Goal: Task Accomplishment & Management: Manage account settings

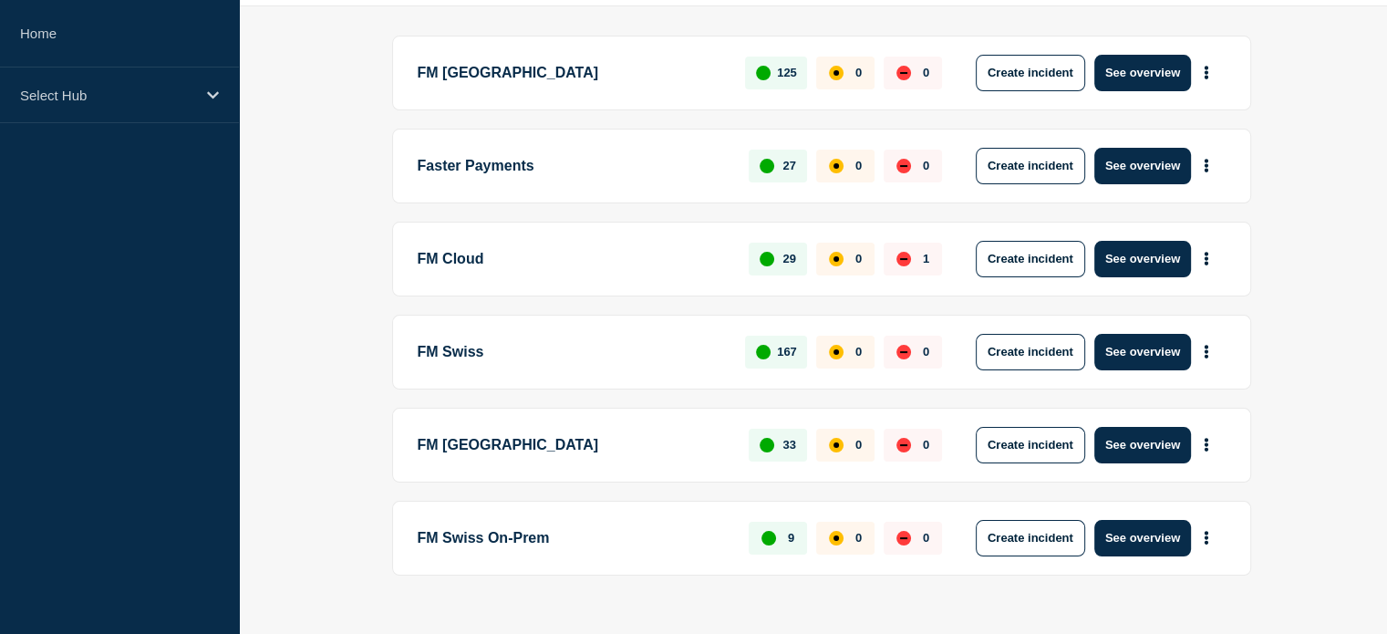
scroll to position [263, 0]
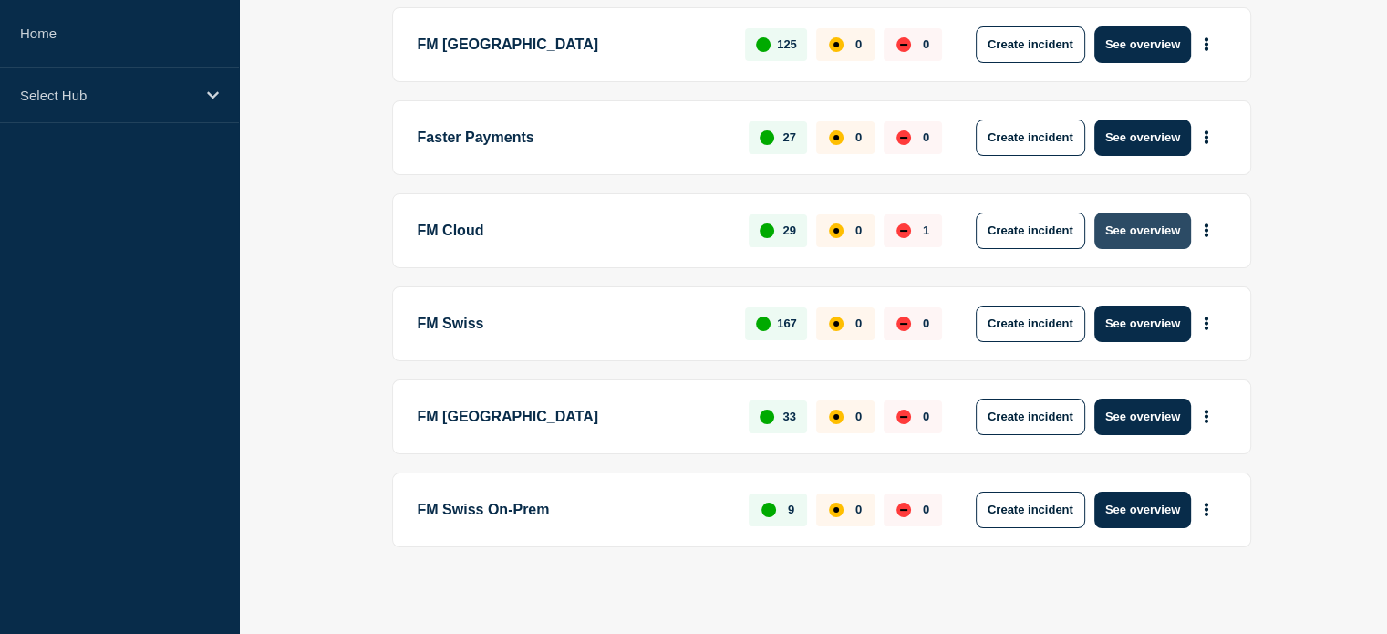
click at [1143, 231] on button "See overview" at bounding box center [1143, 231] width 97 height 36
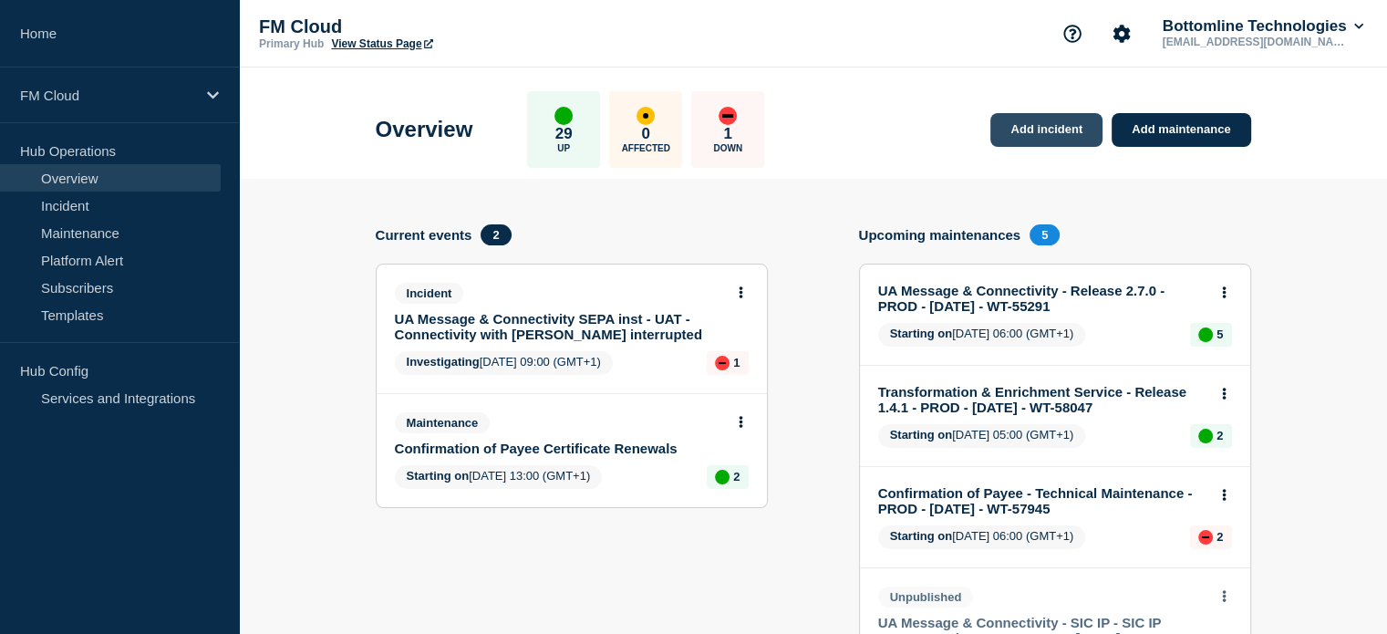
click at [1036, 133] on link "Add incident" at bounding box center [1047, 130] width 112 height 34
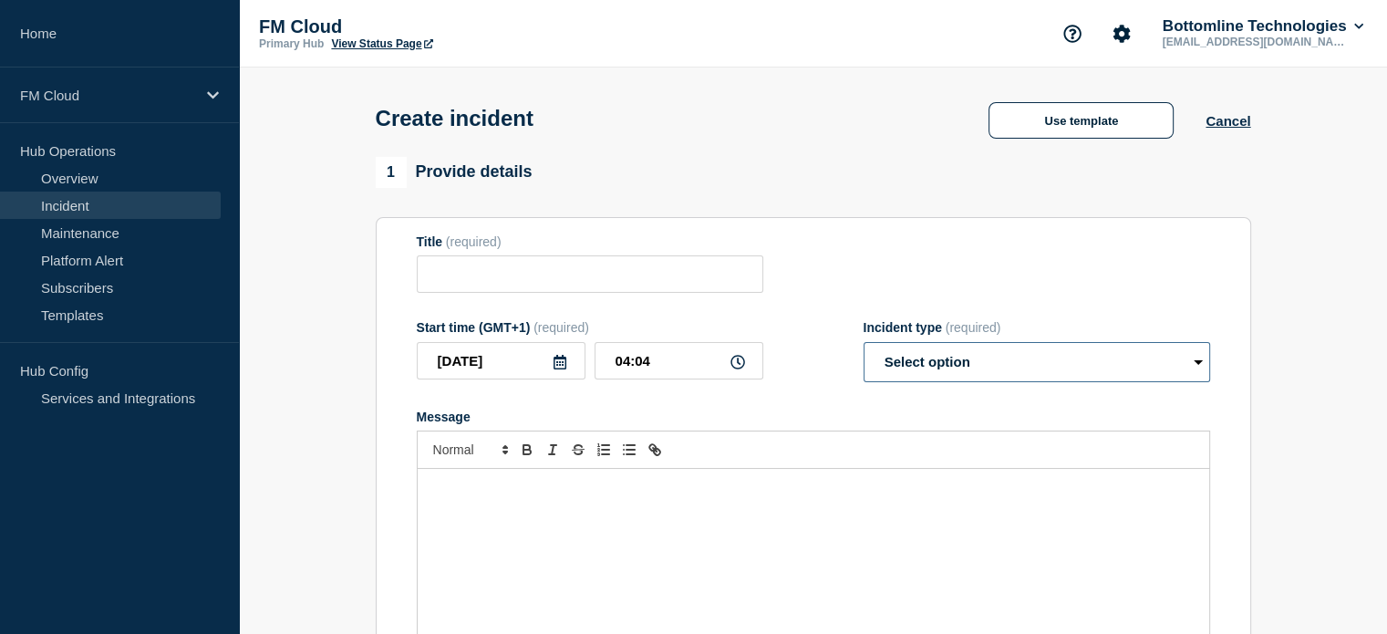
click at [1139, 374] on select "Select option Investigating Identified Monitoring" at bounding box center [1037, 362] width 347 height 40
select select "investigating"
click at [864, 348] on select "Select option Investigating Identified Monitoring" at bounding box center [1037, 362] width 347 height 40
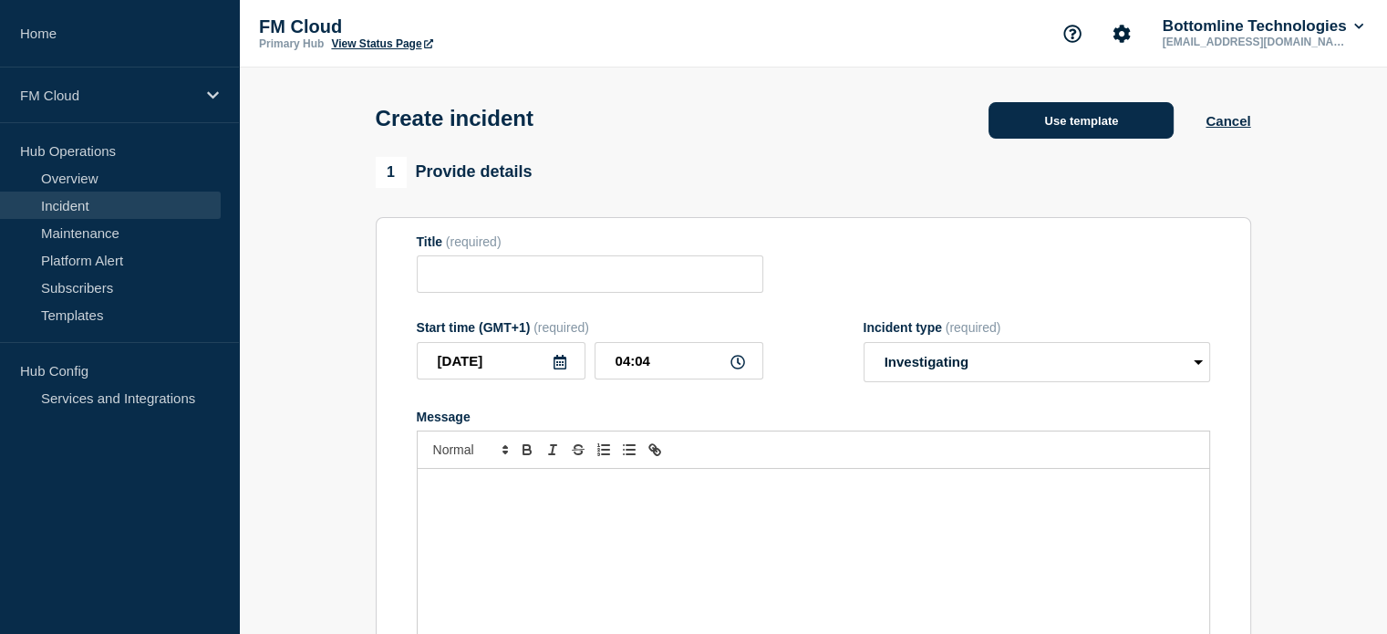
click at [1107, 129] on button "Use template" at bounding box center [1081, 120] width 185 height 36
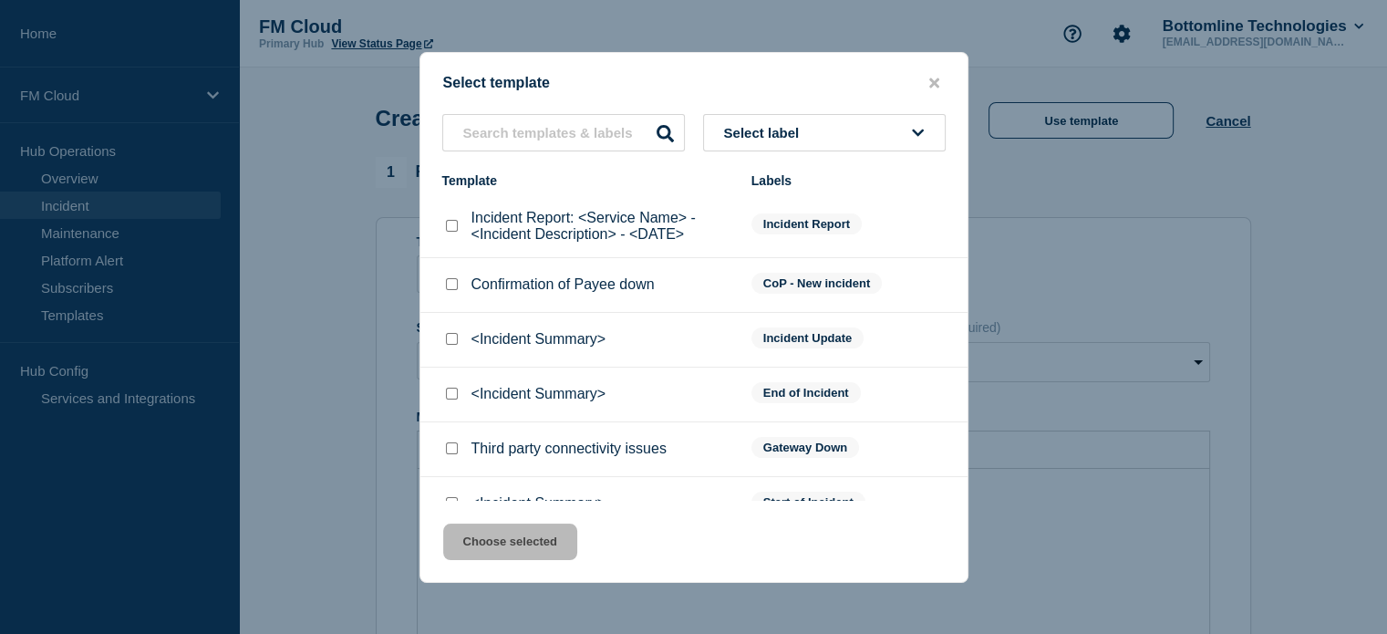
scroll to position [30, 0]
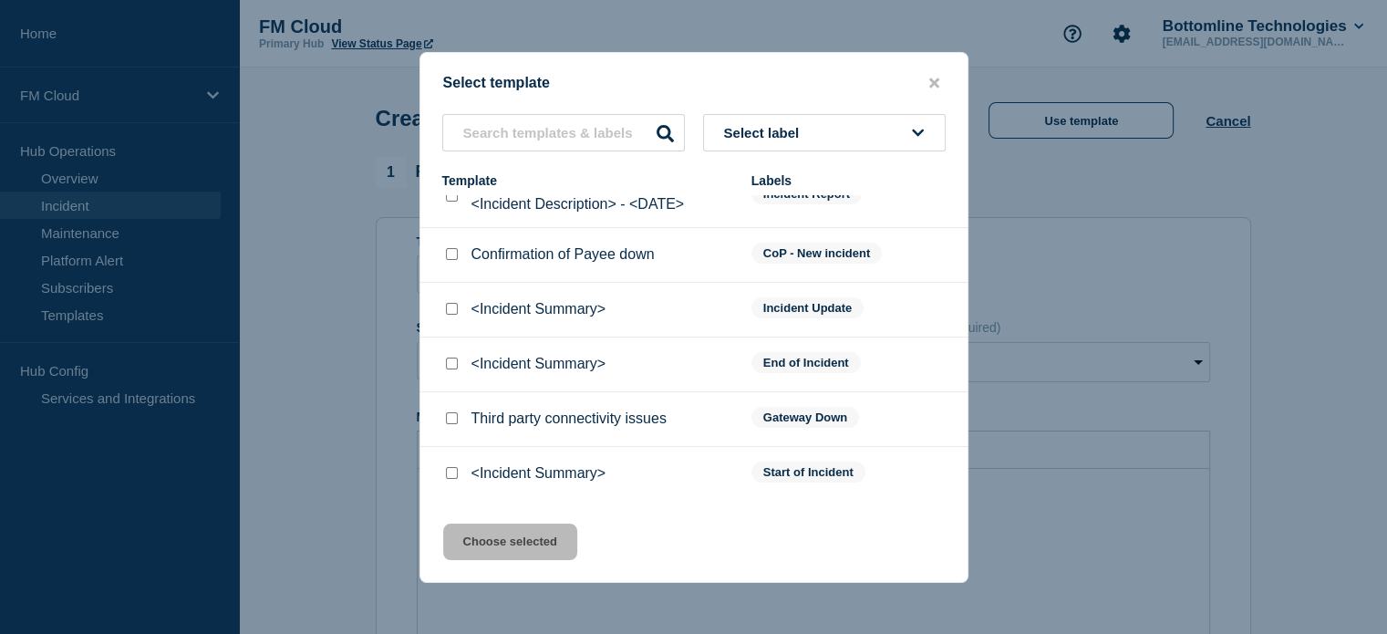
click at [456, 478] on input "<Incident Summary> checkbox" at bounding box center [452, 473] width 12 height 12
checkbox input "true"
click at [486, 539] on button "Choose selected" at bounding box center [510, 542] width 134 height 36
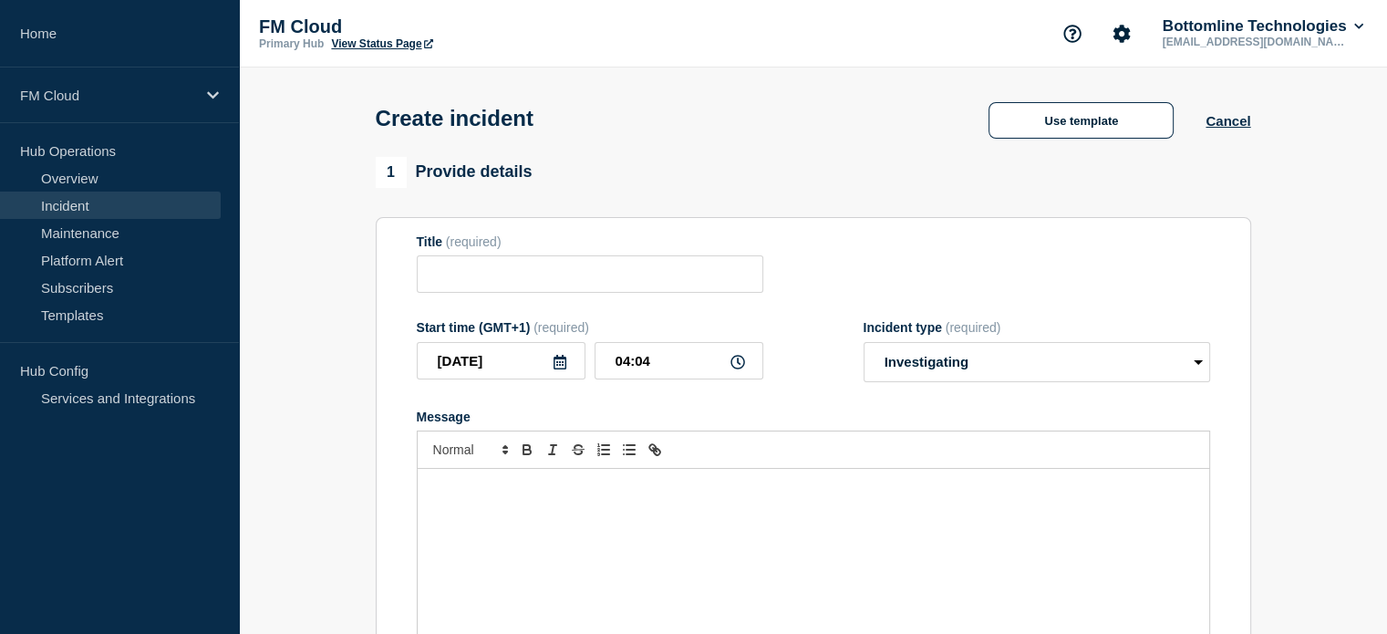
type input "<Incident Summary>"
select select "identified"
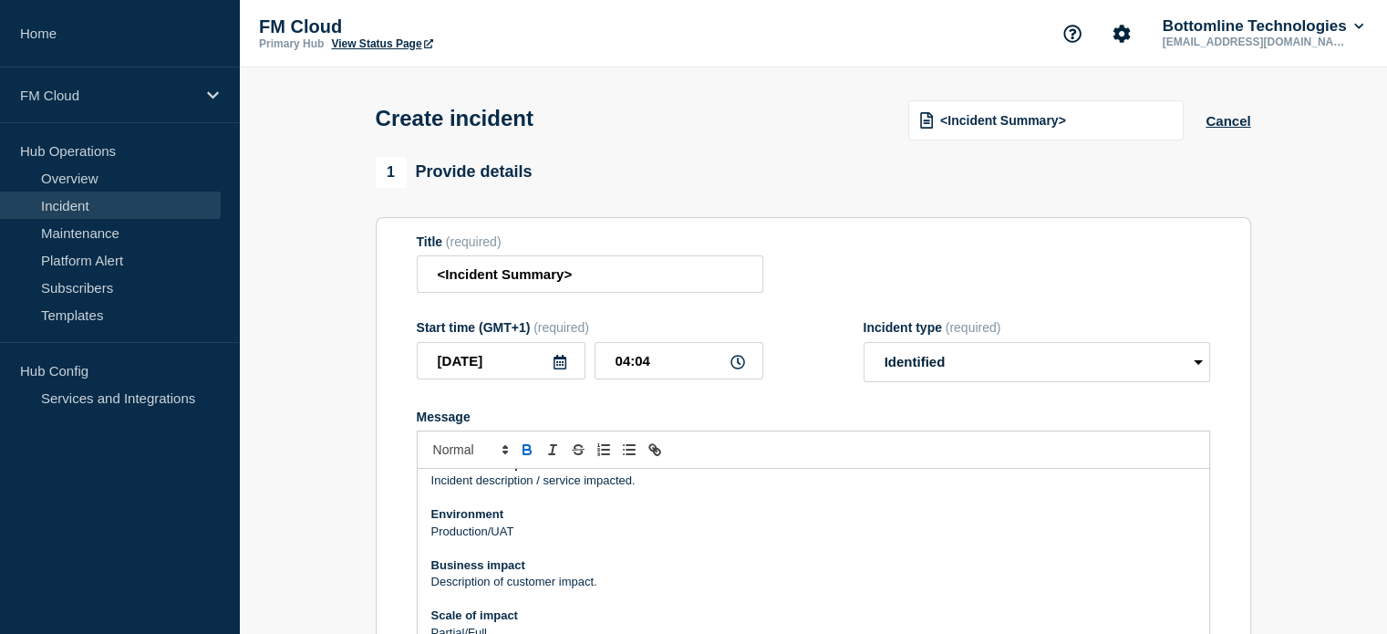
scroll to position [0, 0]
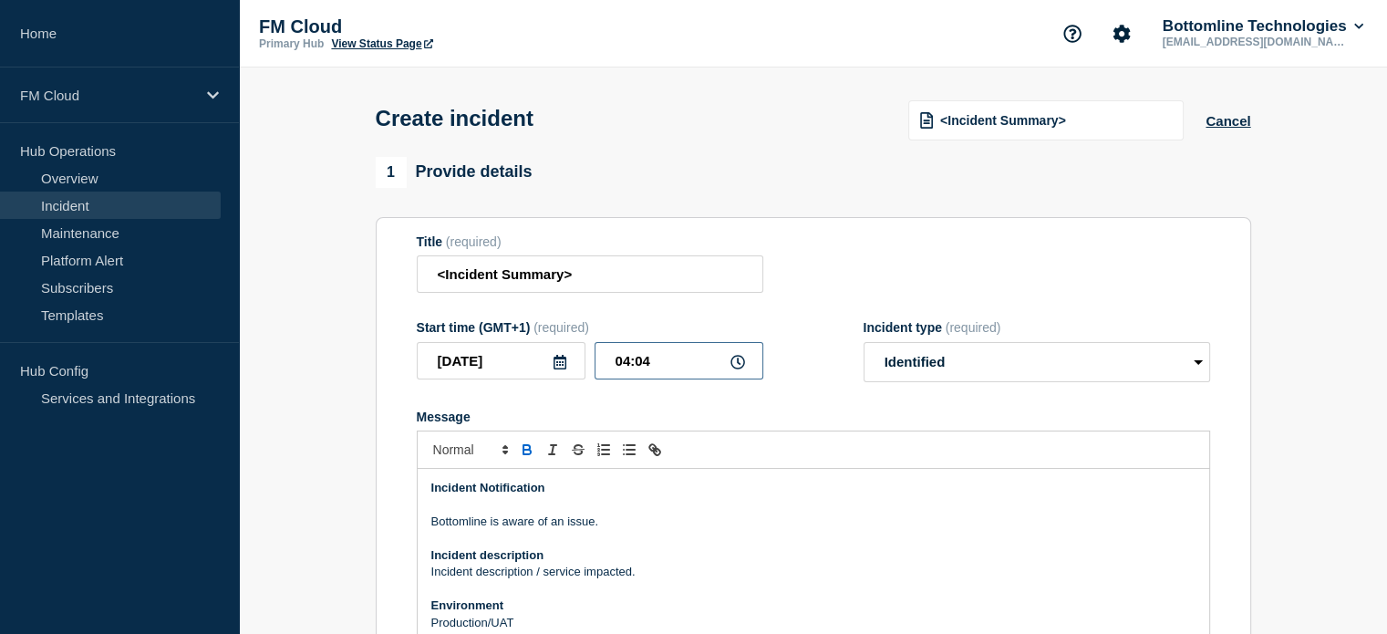
click at [660, 373] on input "04:04" at bounding box center [679, 360] width 169 height 37
type input "04:30"
click at [1104, 368] on select "Select option Investigating Identified Monitoring" at bounding box center [1037, 362] width 347 height 40
select select "investigating"
click at [864, 348] on select "Select option Investigating Identified Monitoring" at bounding box center [1037, 362] width 347 height 40
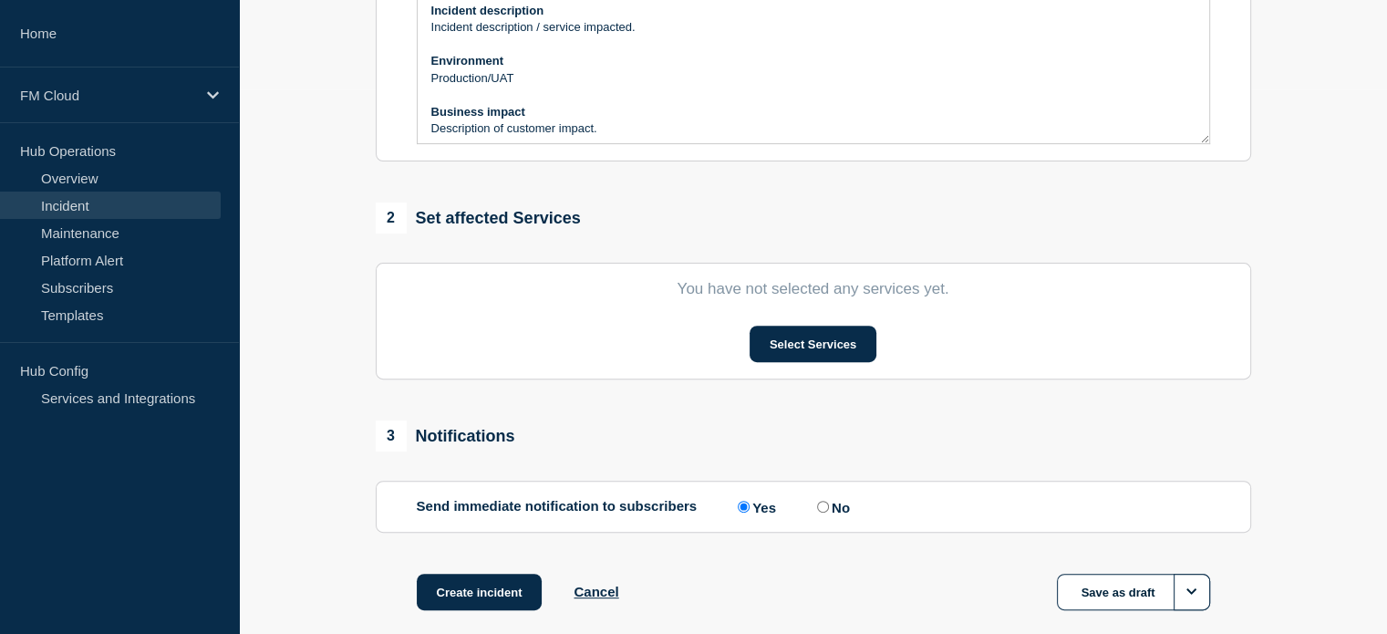
scroll to position [547, 0]
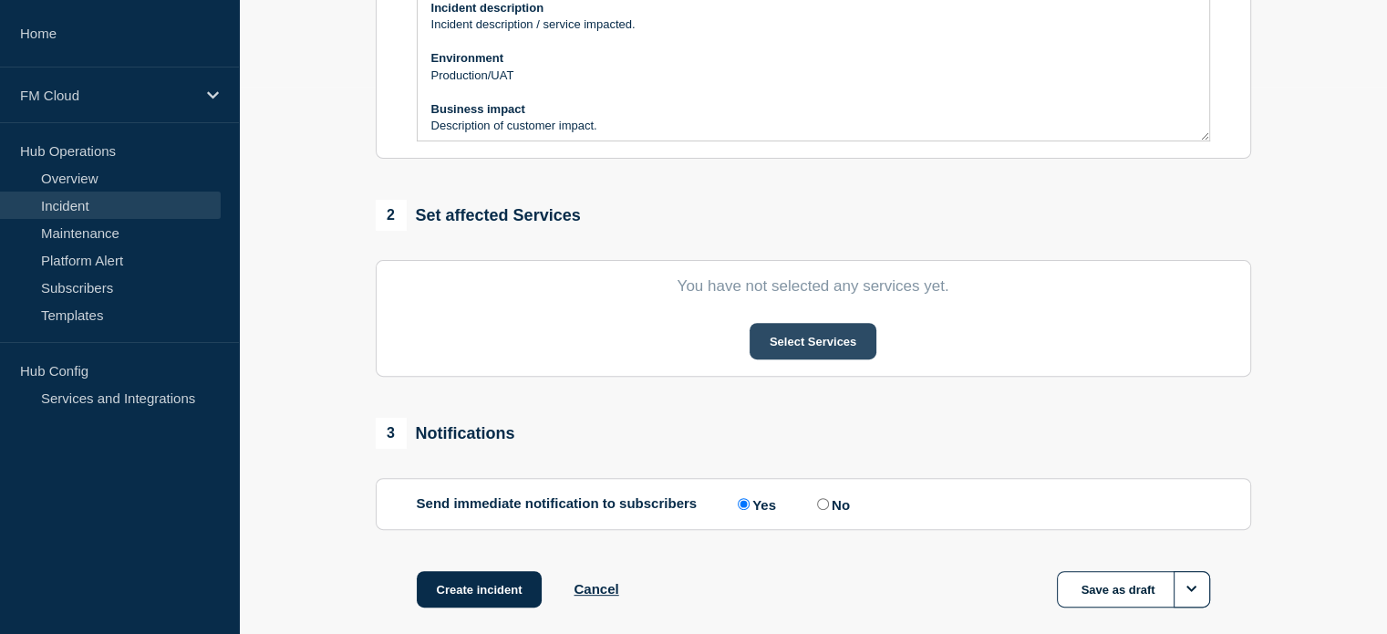
click at [800, 349] on button "Select Services" at bounding box center [813, 341] width 127 height 36
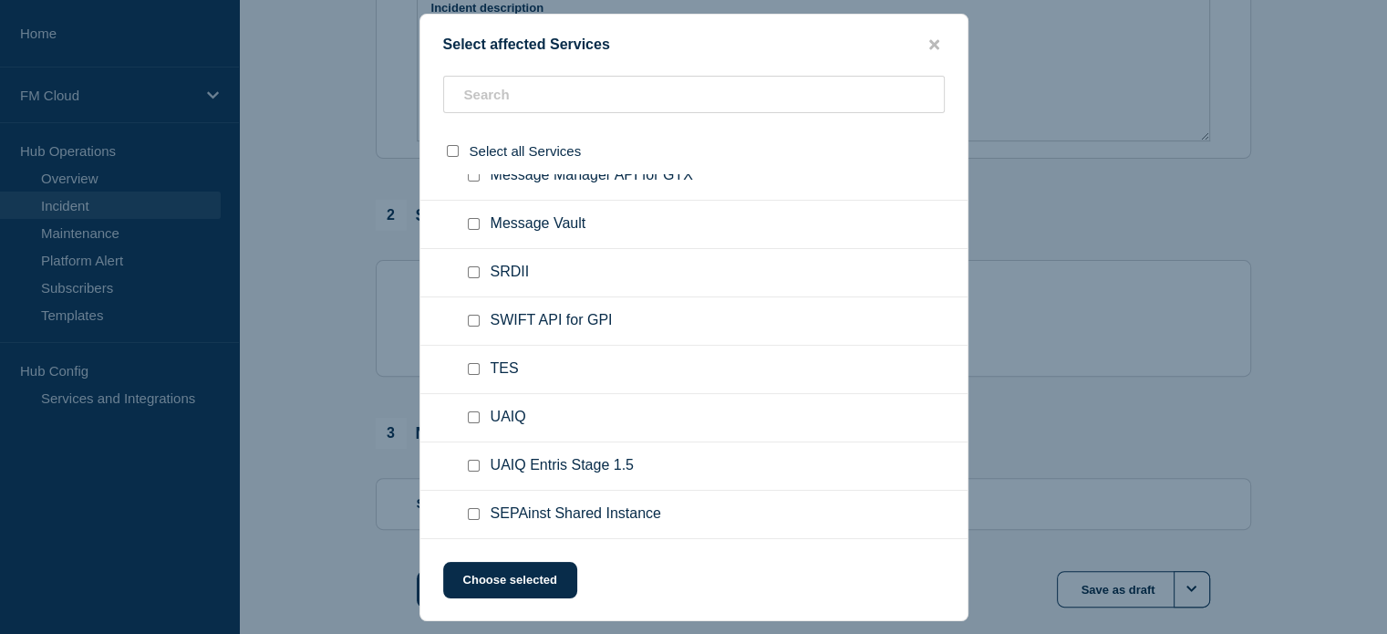
scroll to position [635, 0]
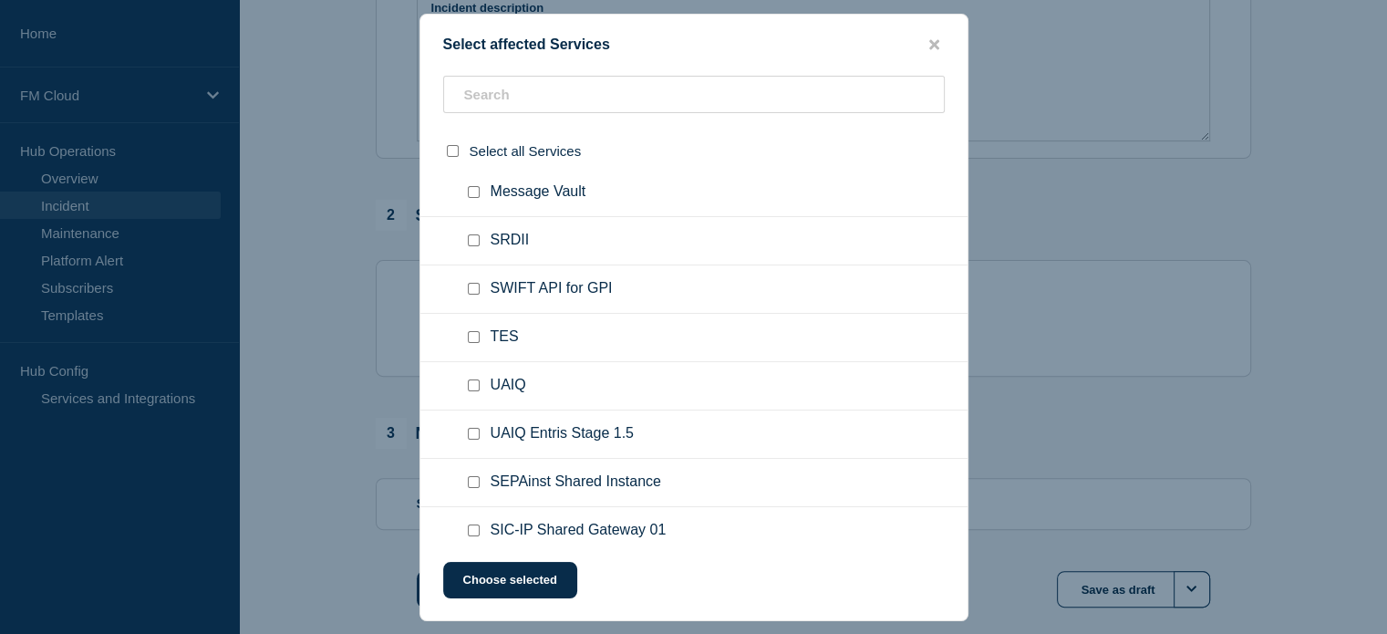
click at [468, 335] on input "TES checkbox" at bounding box center [474, 337] width 12 height 12
checkbox input "true"
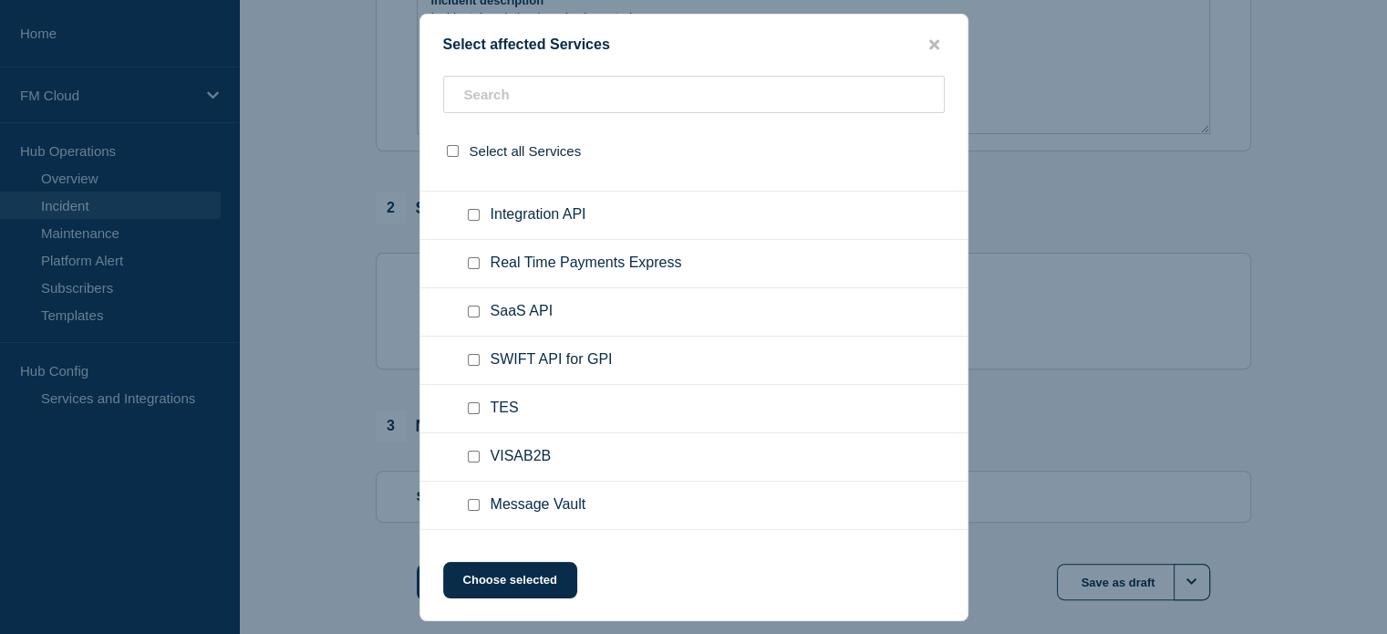
scroll to position [1273, 0]
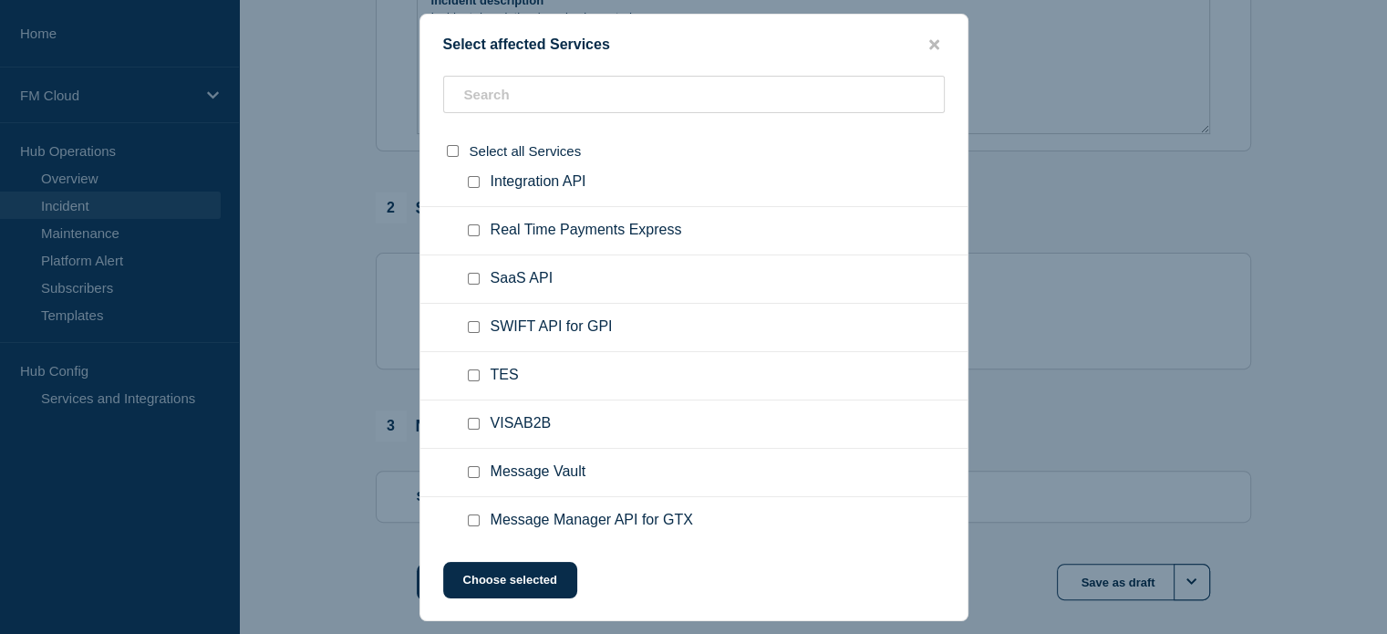
click at [474, 373] on input "TES checkbox" at bounding box center [474, 375] width 12 height 12
checkbox input "true"
click at [530, 585] on button "Choose selected" at bounding box center [510, 580] width 134 height 36
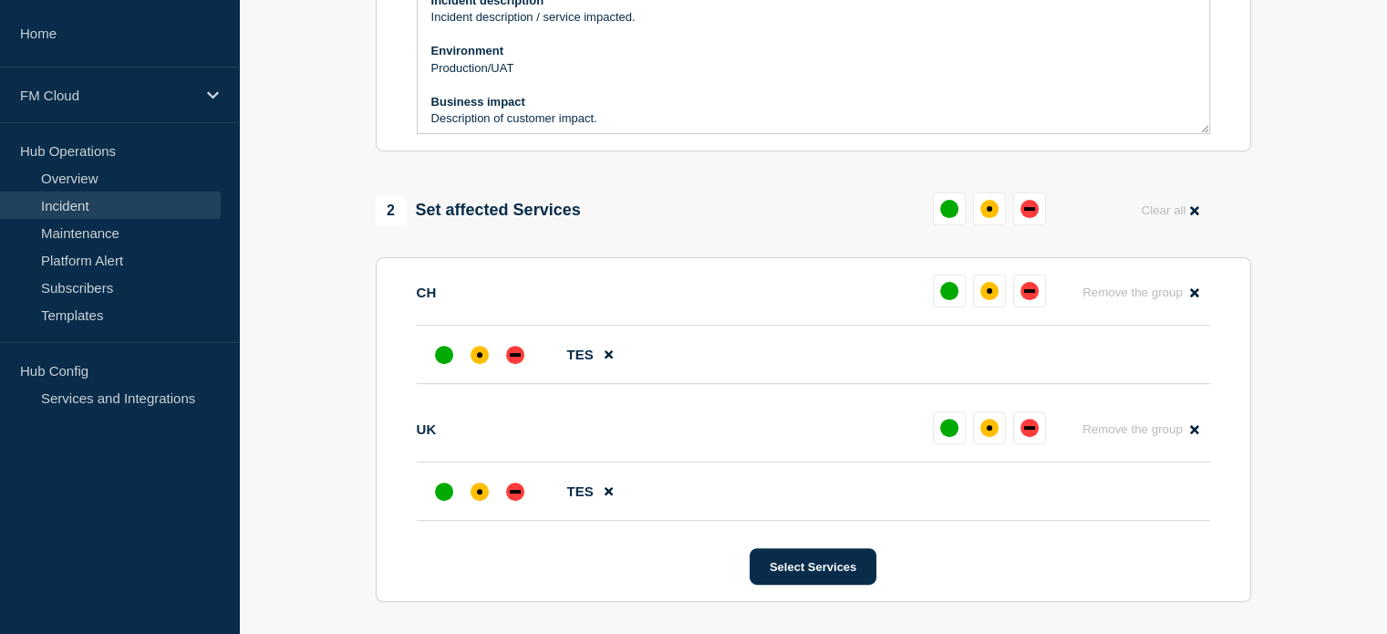
scroll to position [646, 0]
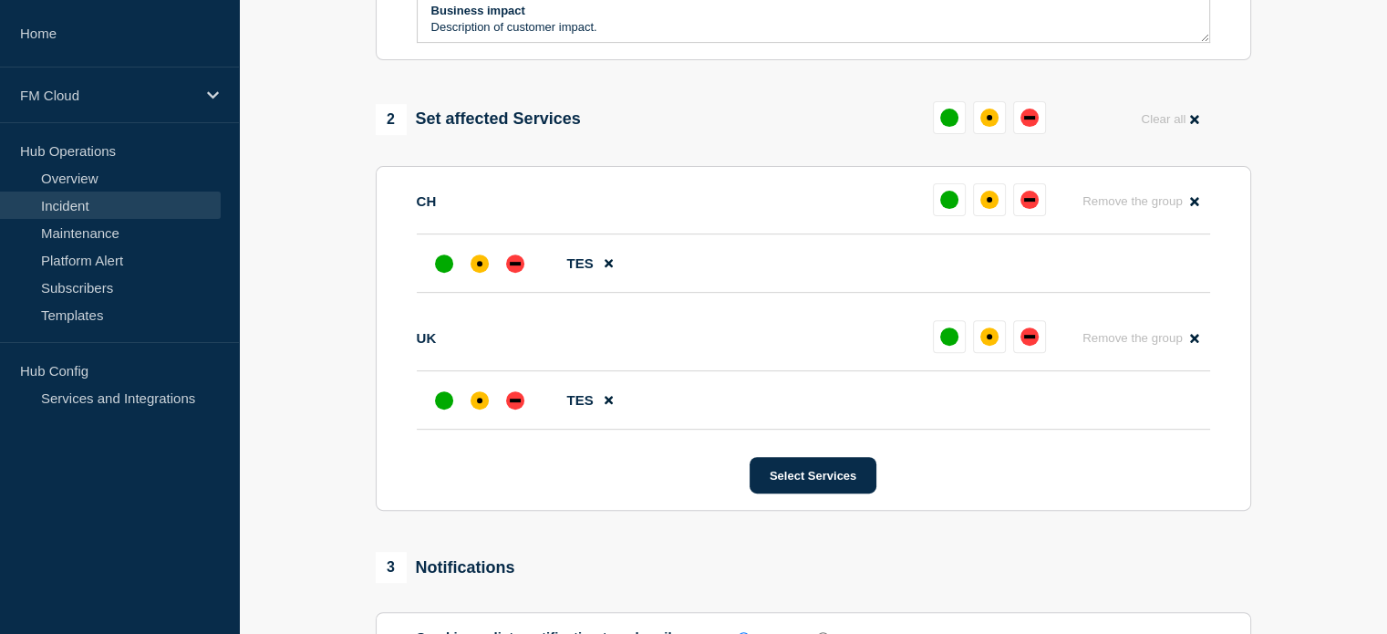
click at [131, 518] on aside "Home FM Cloud Hub Operations Overview Incident Maintenance Platform Alert Subsc…" at bounding box center [119, 317] width 239 height 634
click at [482, 273] on div "affected" at bounding box center [480, 263] width 18 height 18
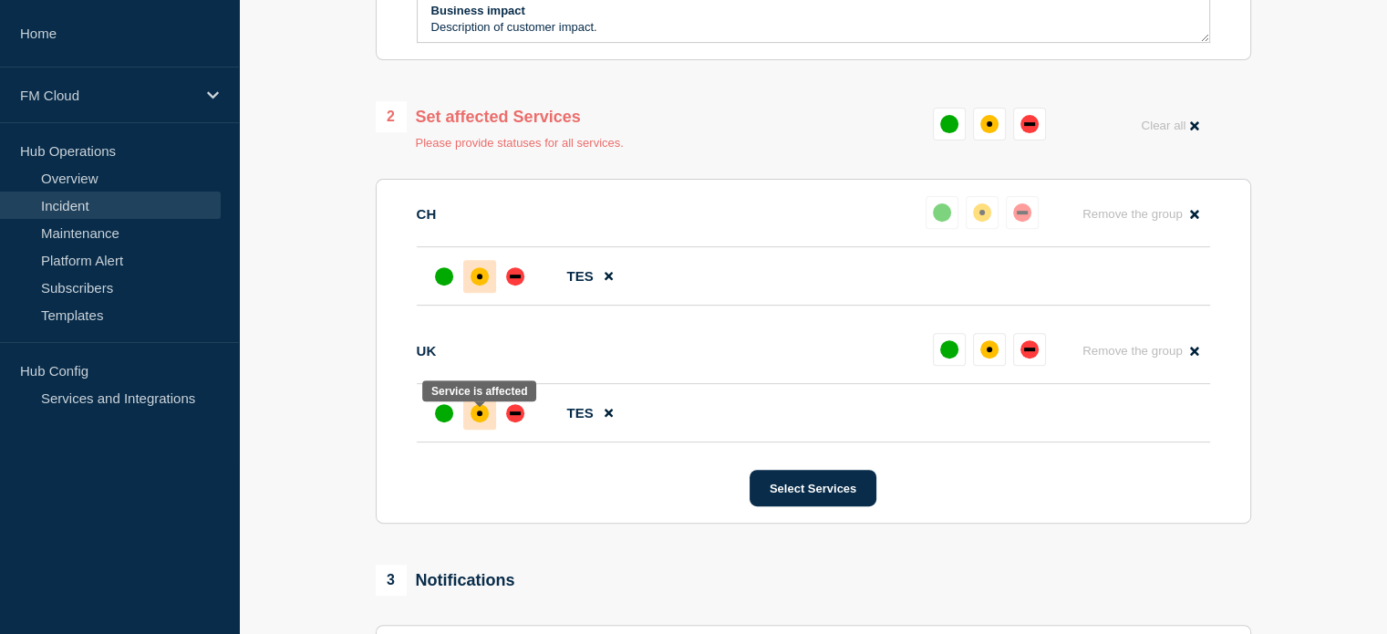
click at [477, 422] on div "affected" at bounding box center [480, 413] width 18 height 18
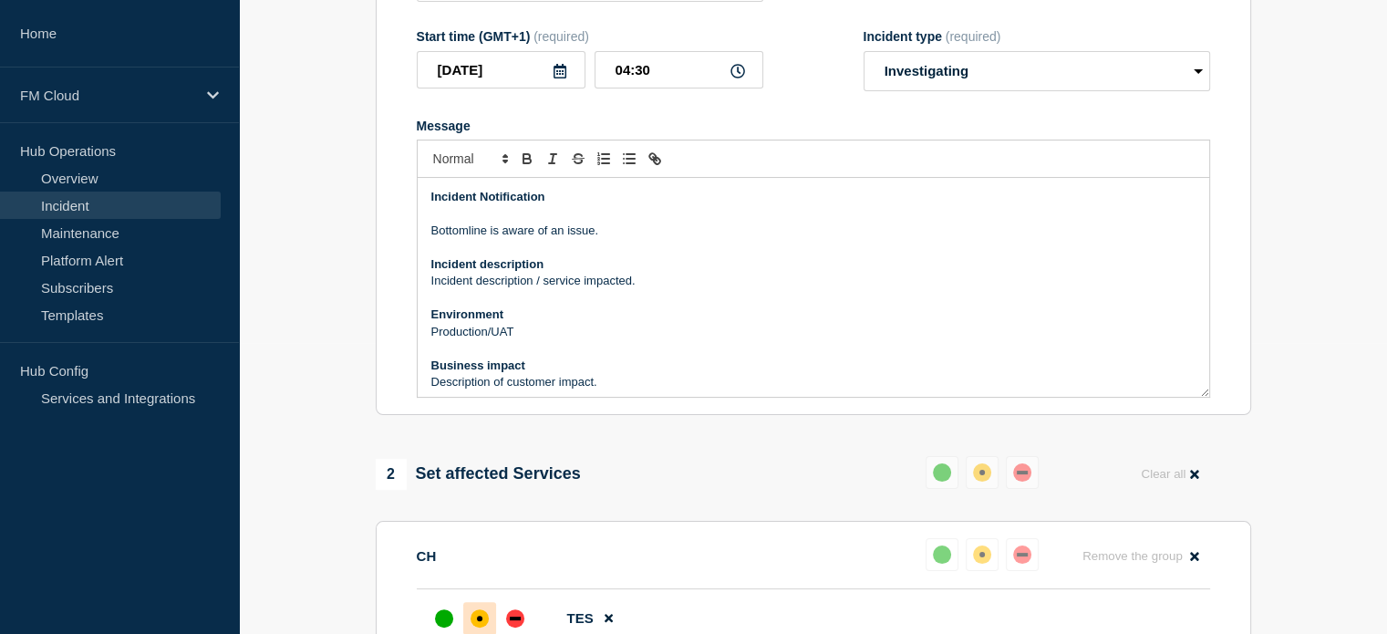
scroll to position [281, 0]
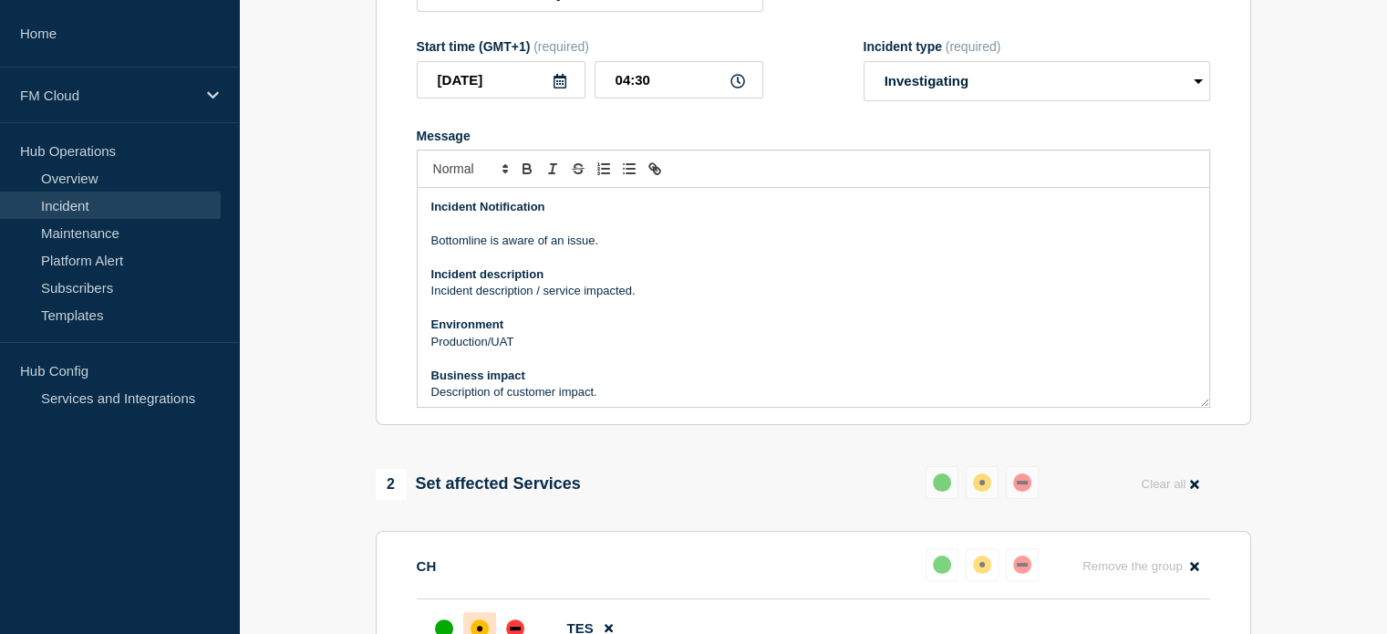
click at [592, 247] on p "Bottomline is aware of an issue." at bounding box center [813, 241] width 764 height 16
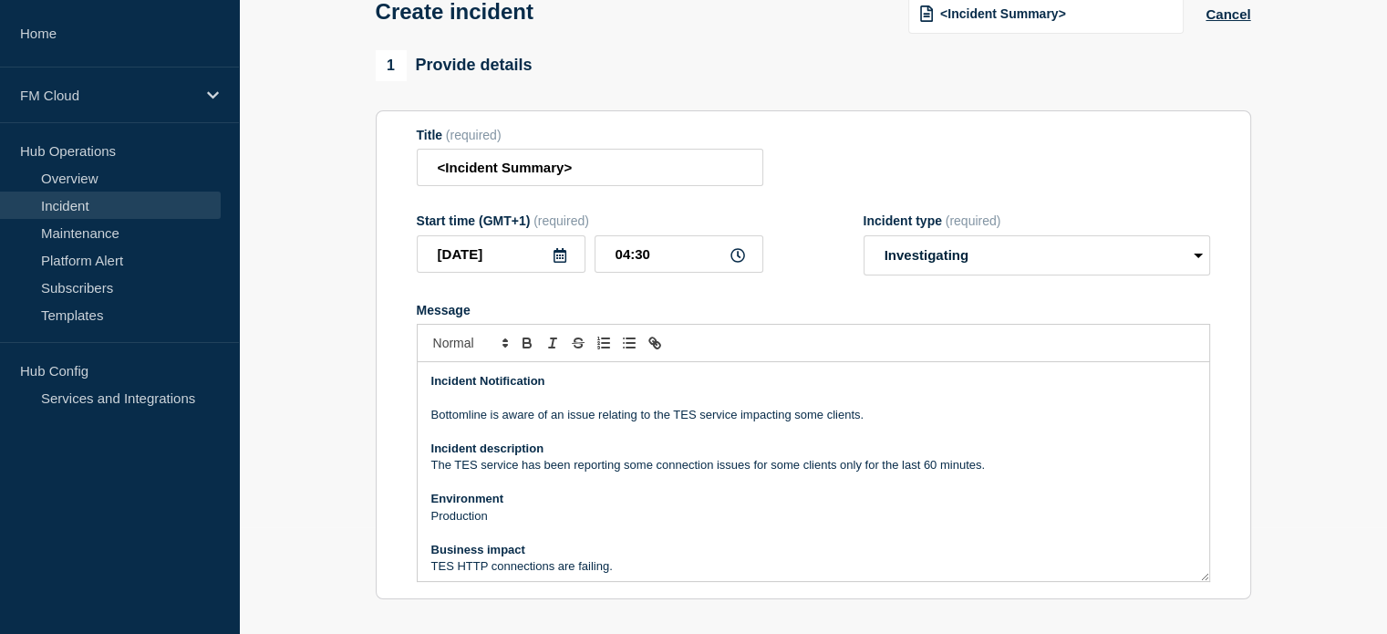
scroll to position [99, 0]
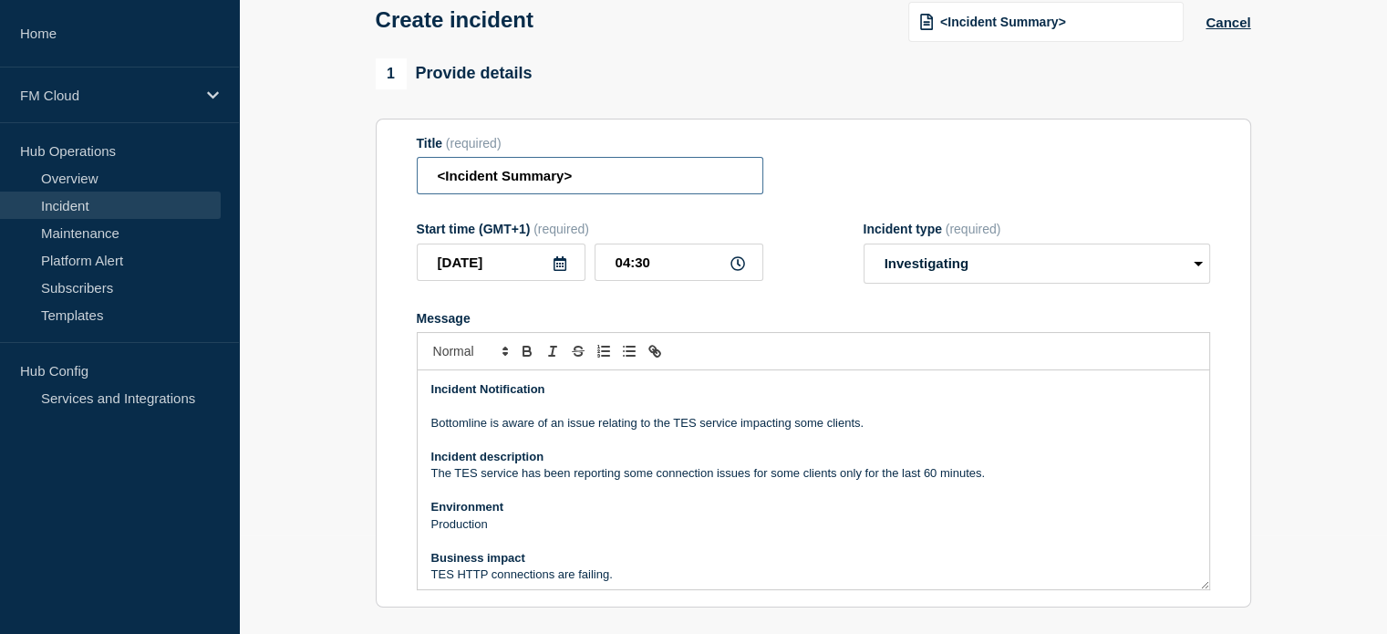
drag, startPoint x: 679, startPoint y: 185, endPoint x: 430, endPoint y: 169, distance: 249.5
click at [430, 169] on input "<Incident Summary>" at bounding box center [590, 175] width 347 height 37
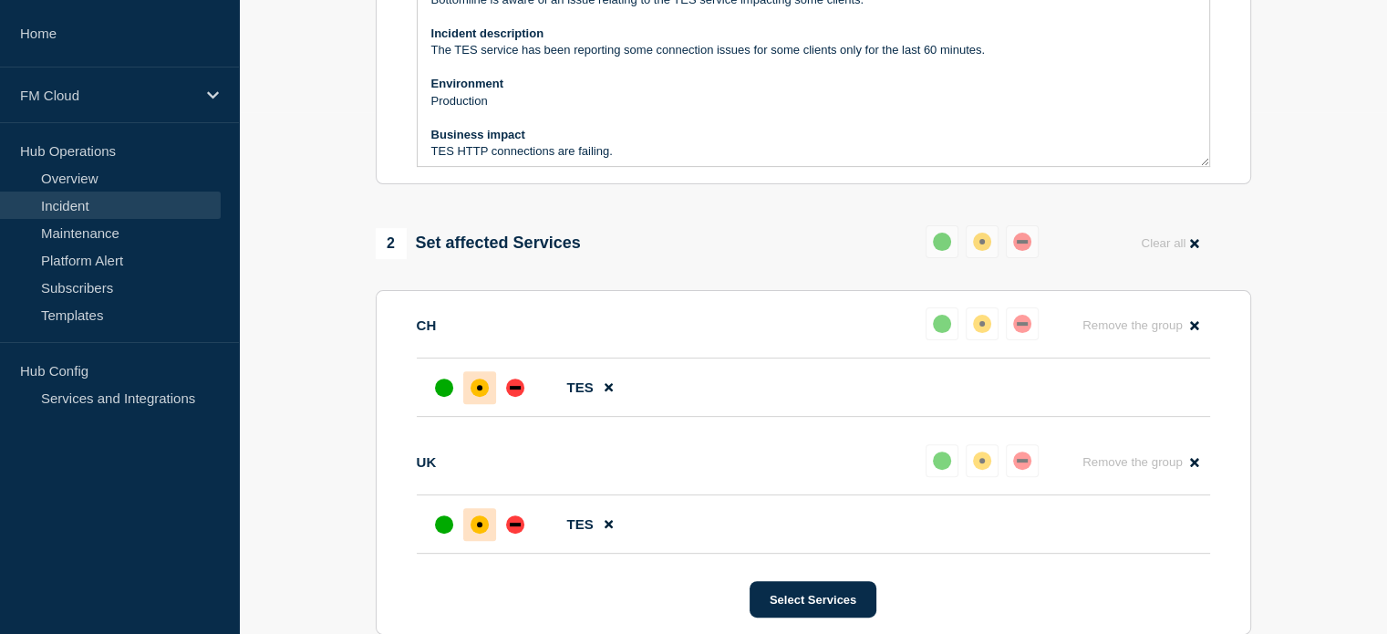
scroll to position [555, 0]
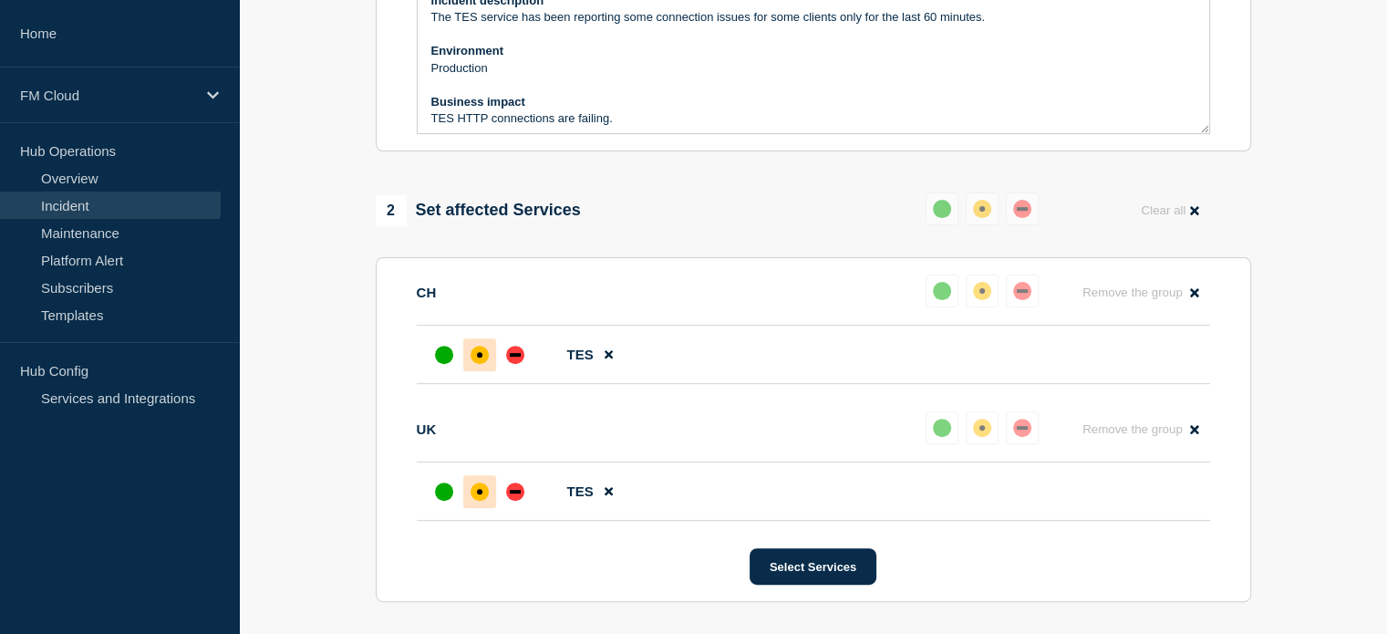
type input "FM - SAAS - TES HTTP Connection failures - Partial"
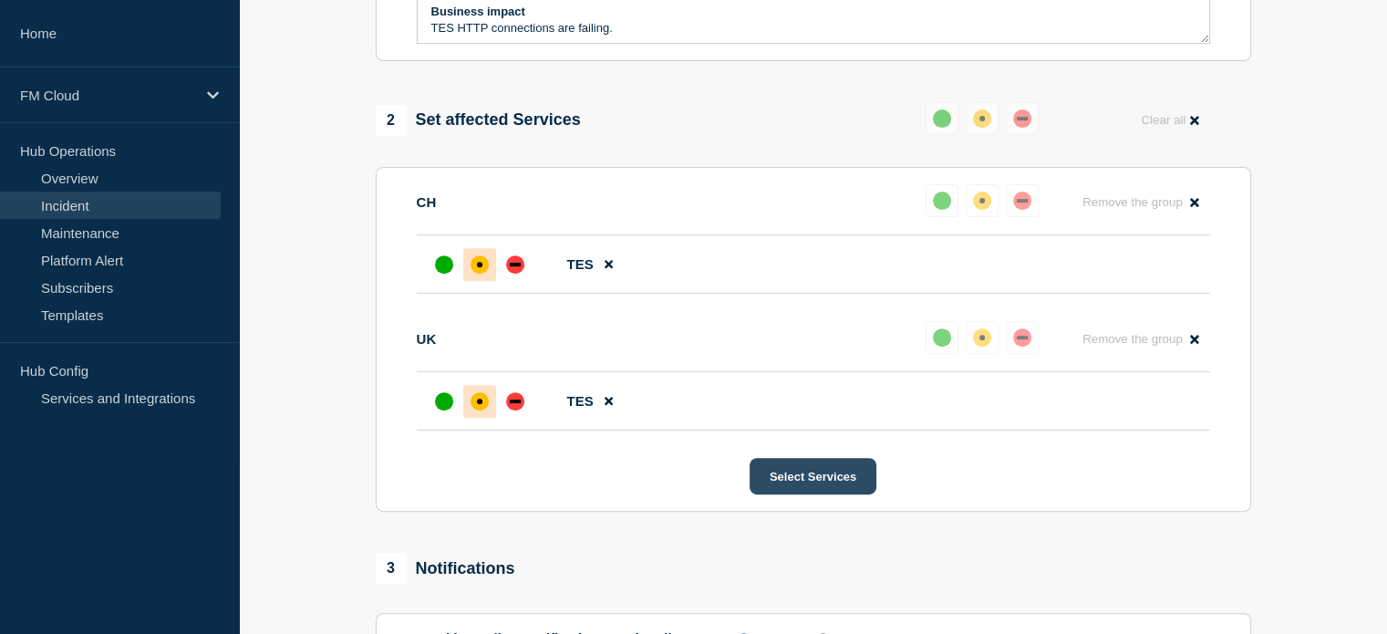
scroll to position [646, 0]
click at [803, 484] on button "Select Services" at bounding box center [813, 475] width 127 height 36
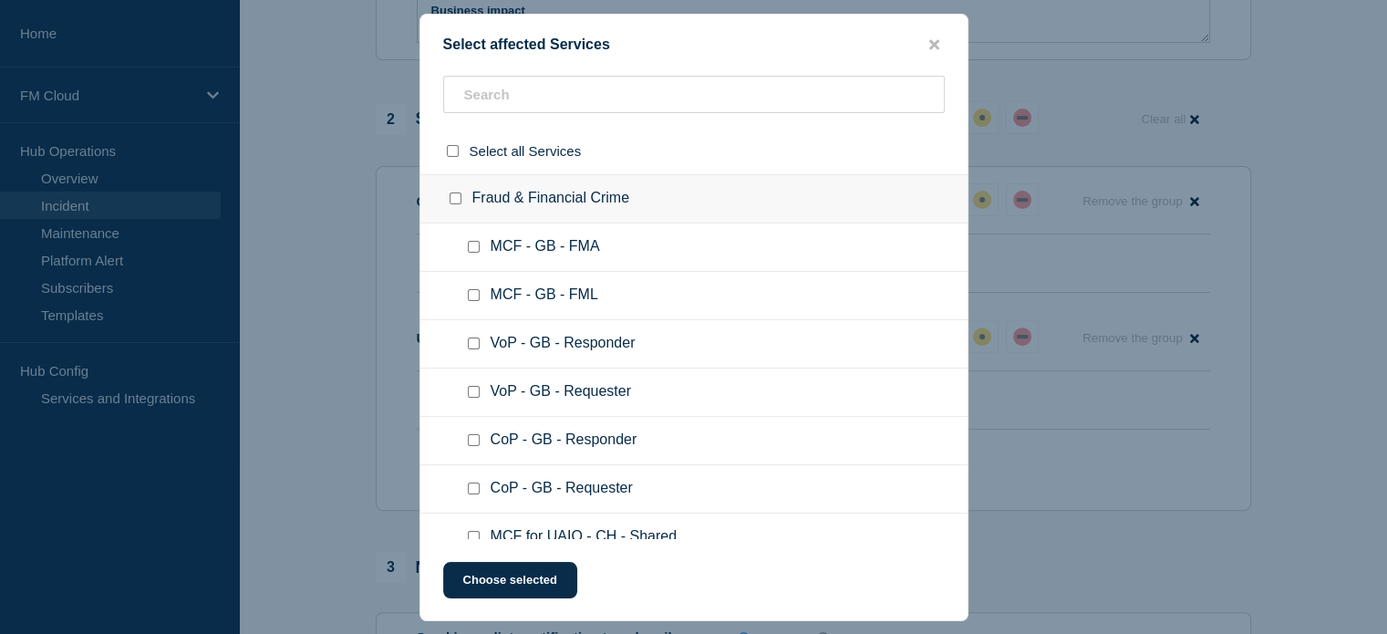
click at [928, 41] on button "close button" at bounding box center [934, 44] width 21 height 17
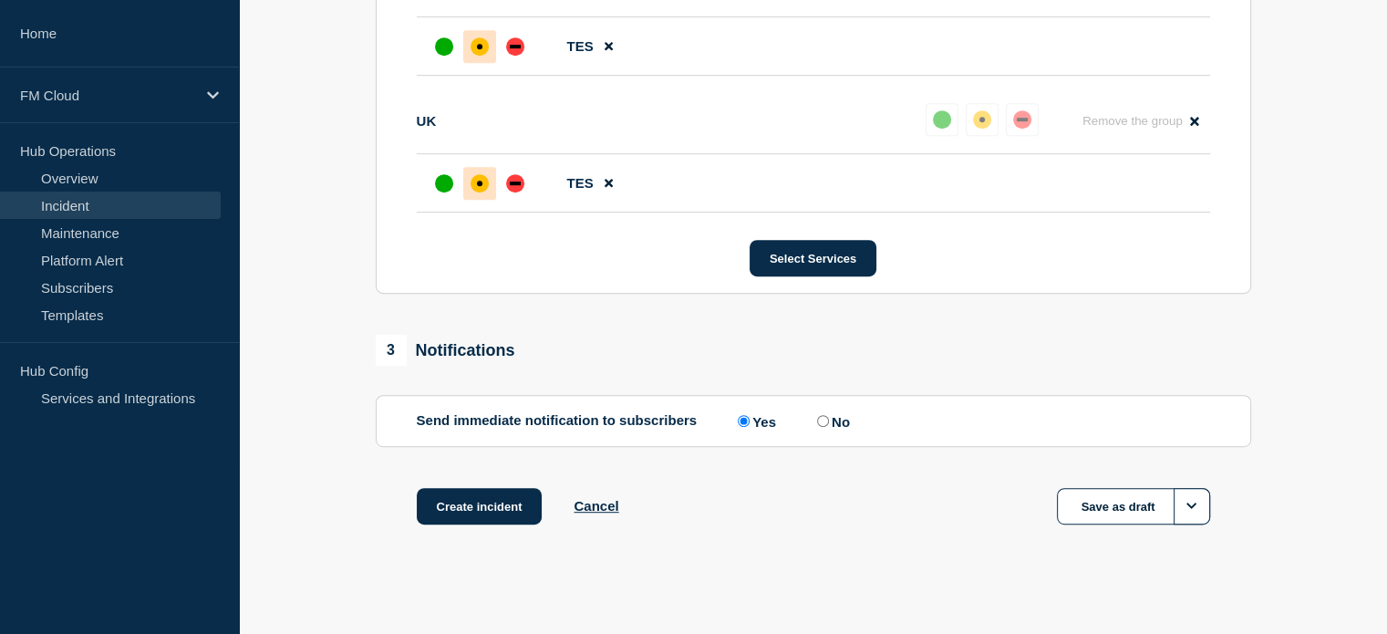
scroll to position [882, 0]
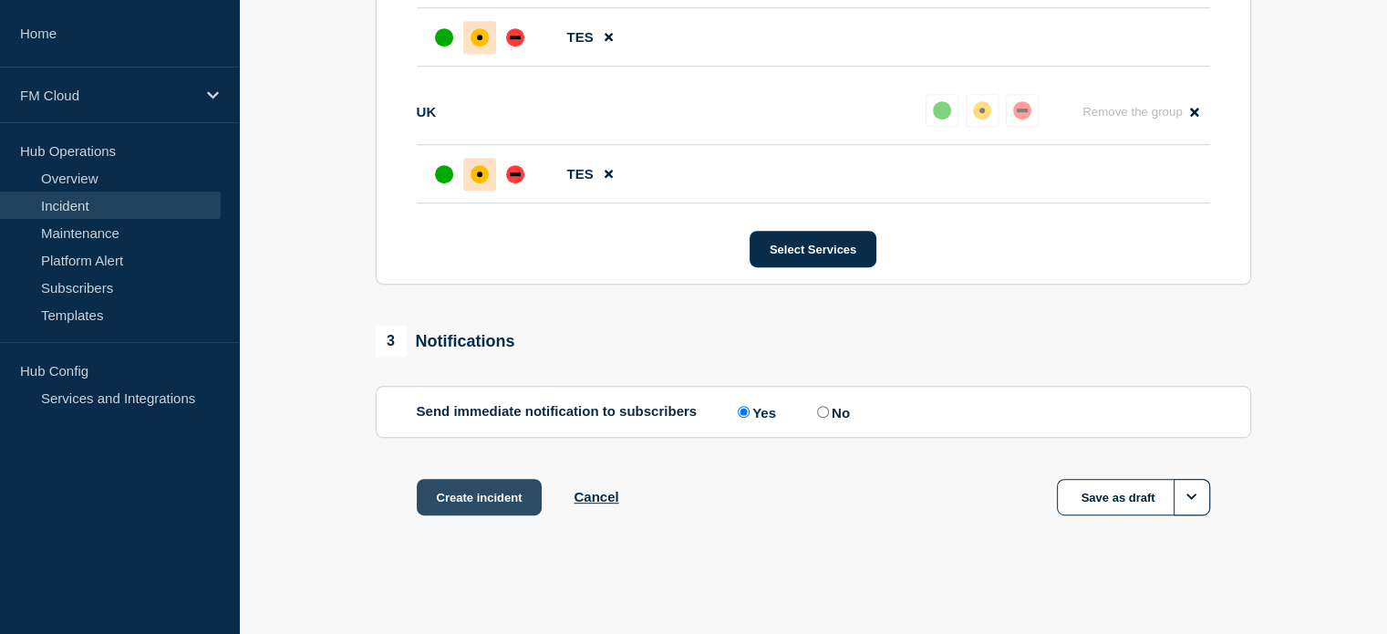
click at [482, 499] on button "Create incident" at bounding box center [480, 497] width 126 height 36
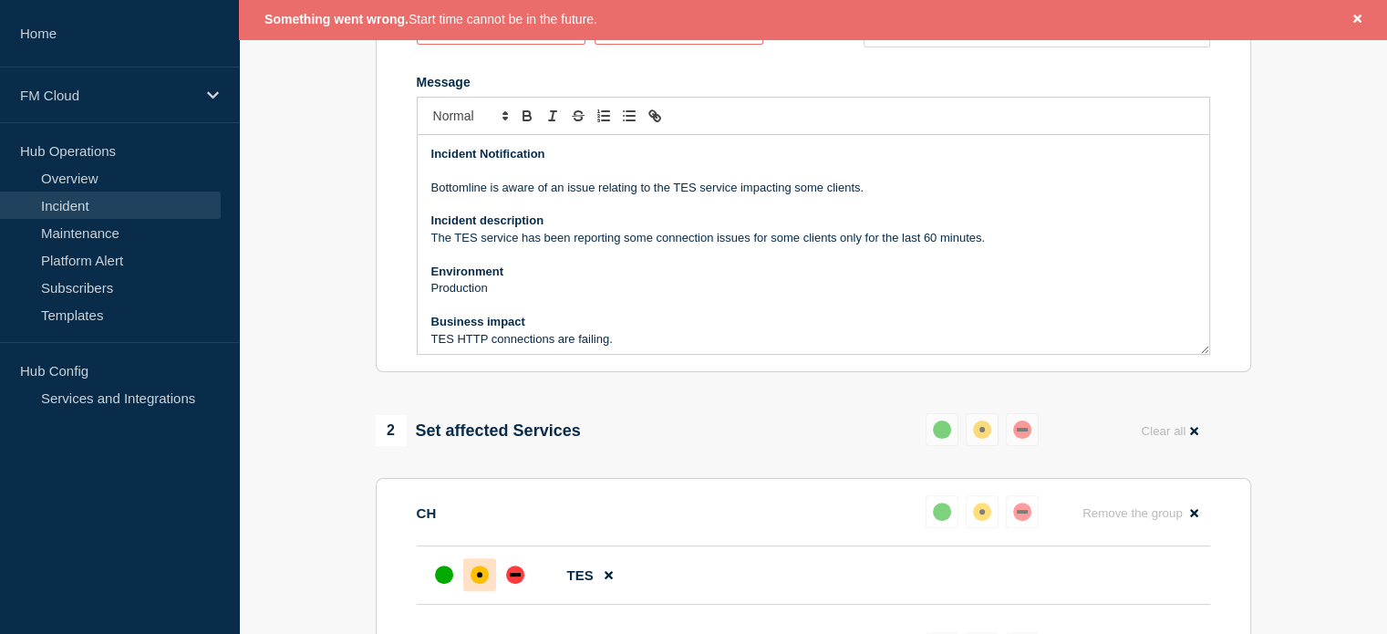
scroll to position [282, 0]
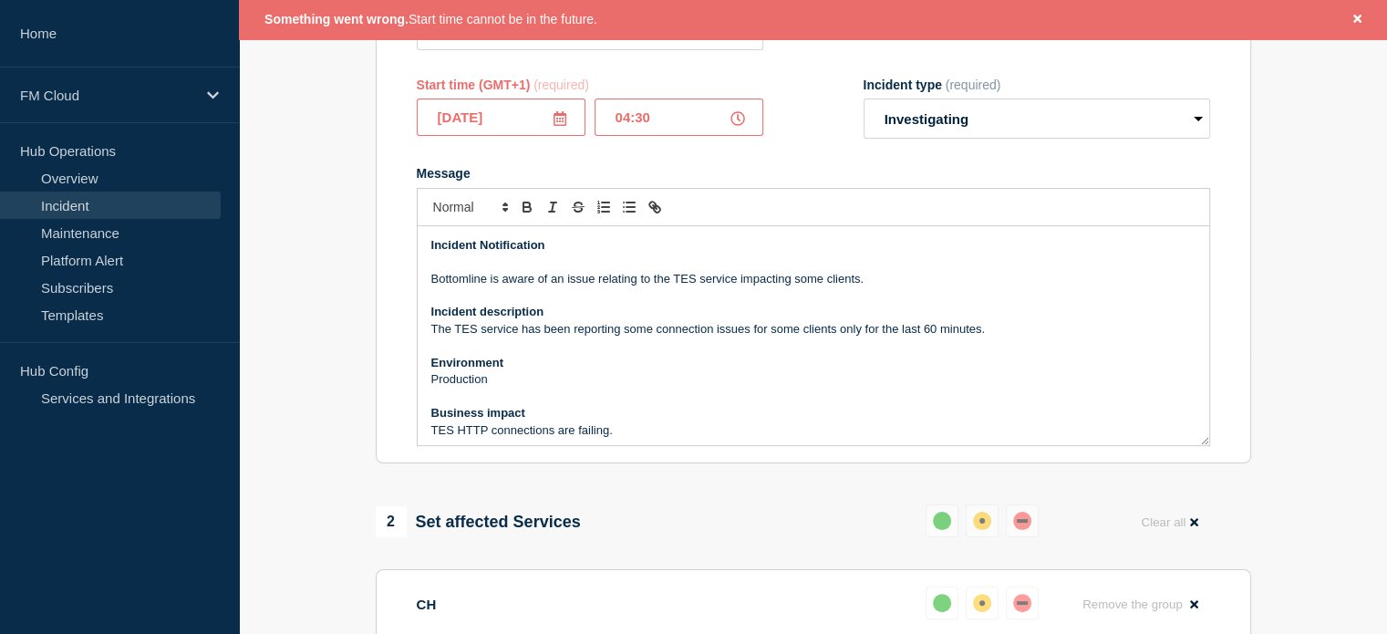
click at [694, 128] on input "04:30" at bounding box center [679, 117] width 169 height 37
type input "03:30"
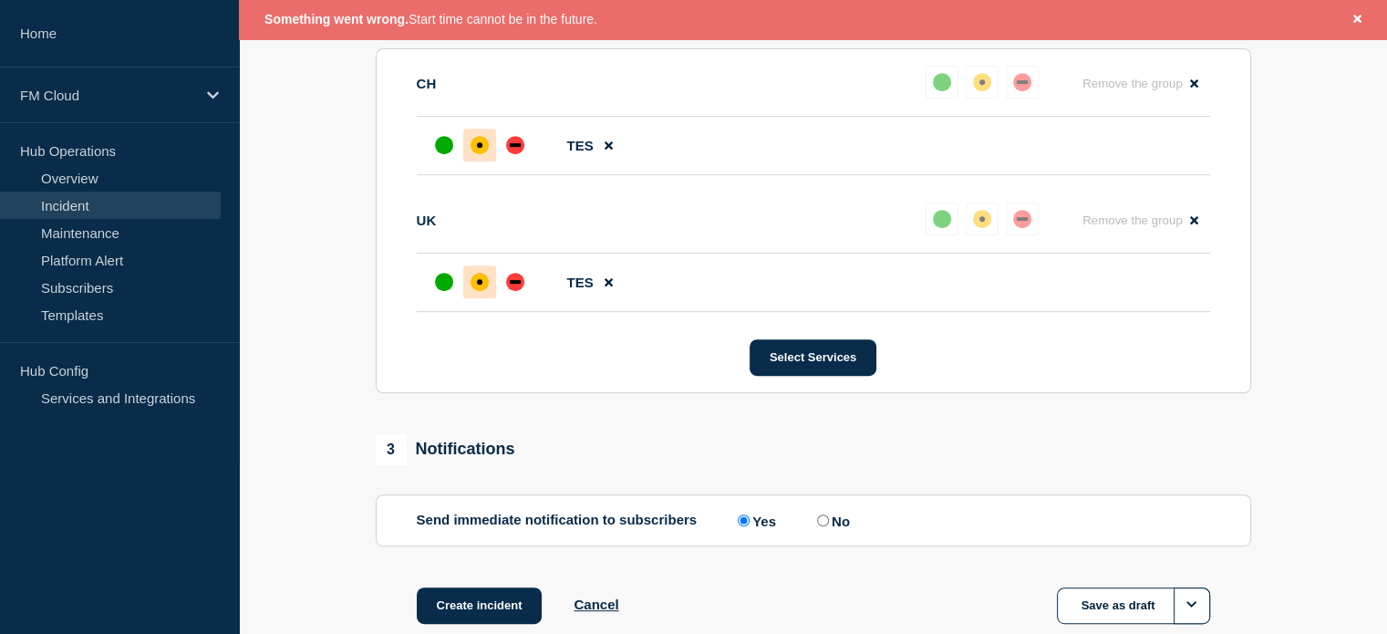
scroll to position [920, 0]
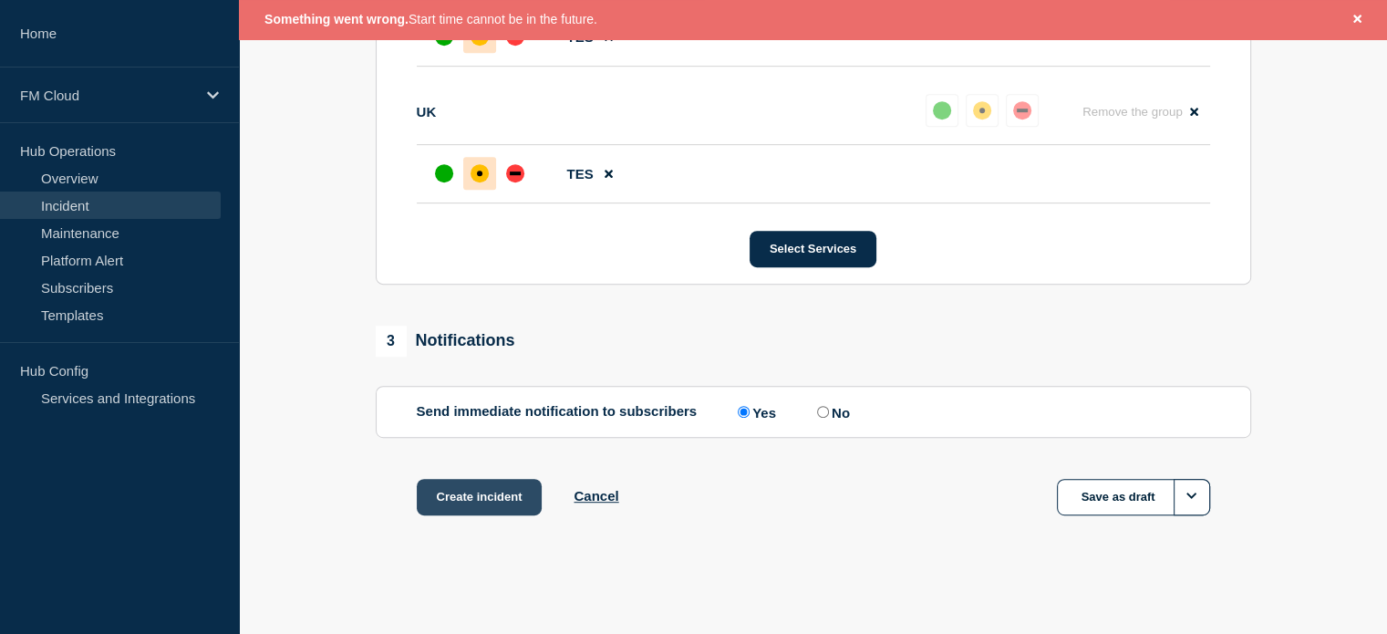
click at [502, 492] on button "Create incident" at bounding box center [480, 497] width 126 height 36
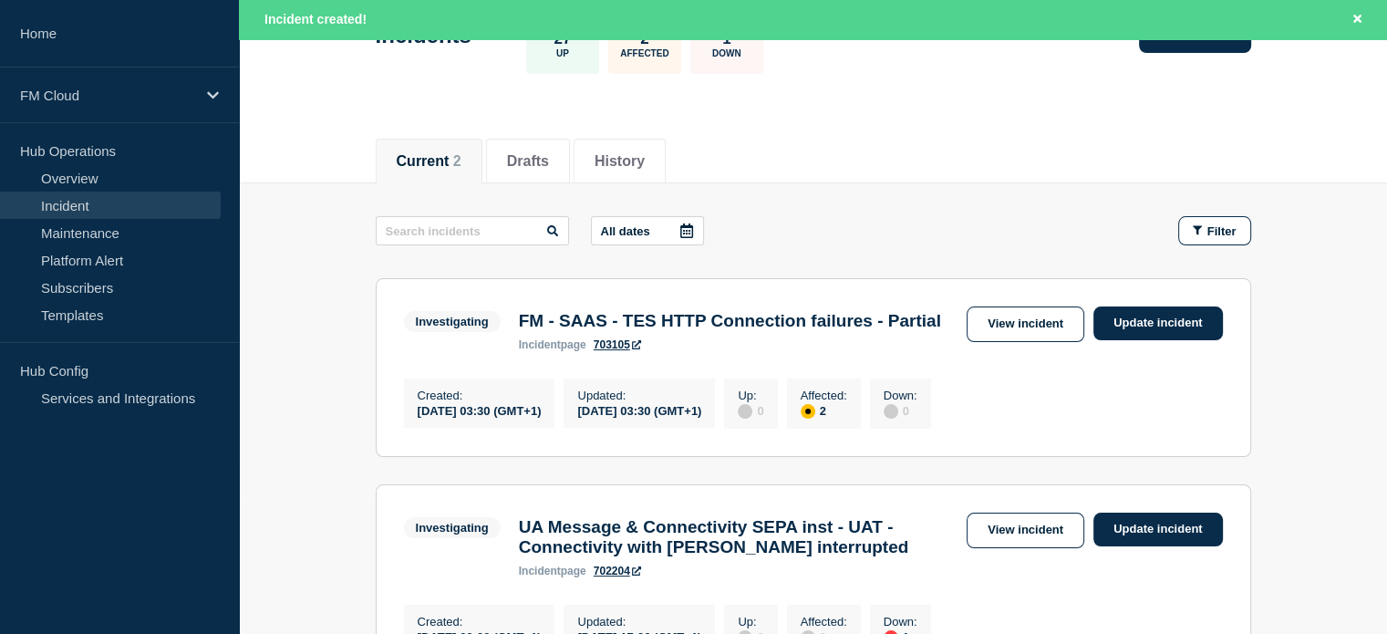
scroll to position [182, 0]
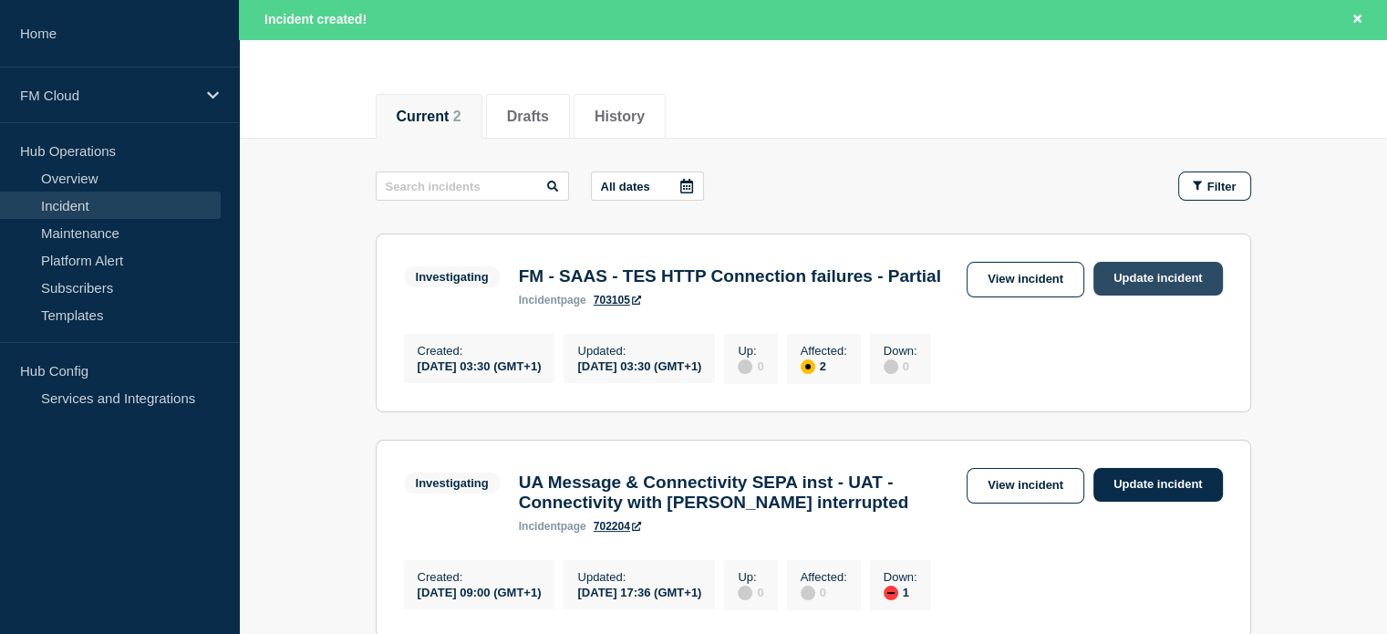
click at [1132, 277] on link "Update incident" at bounding box center [1159, 279] width 130 height 34
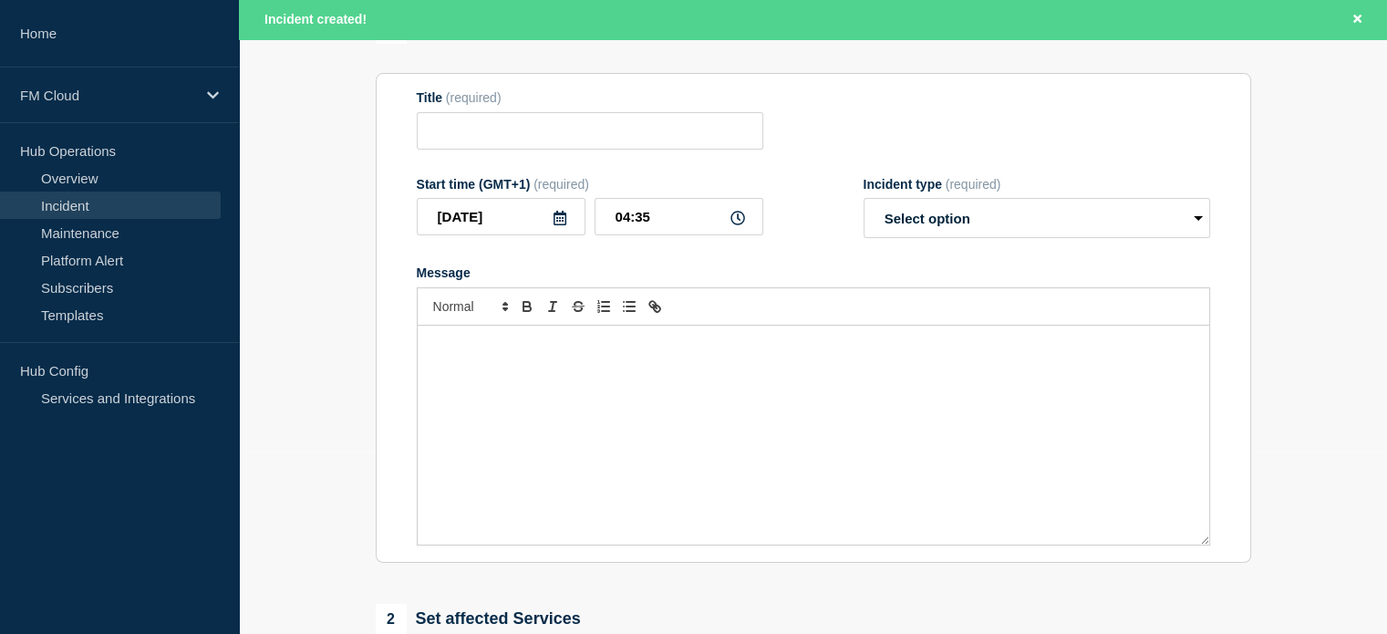
type input "FM - SAAS - TES HTTP Connection failures - Partial"
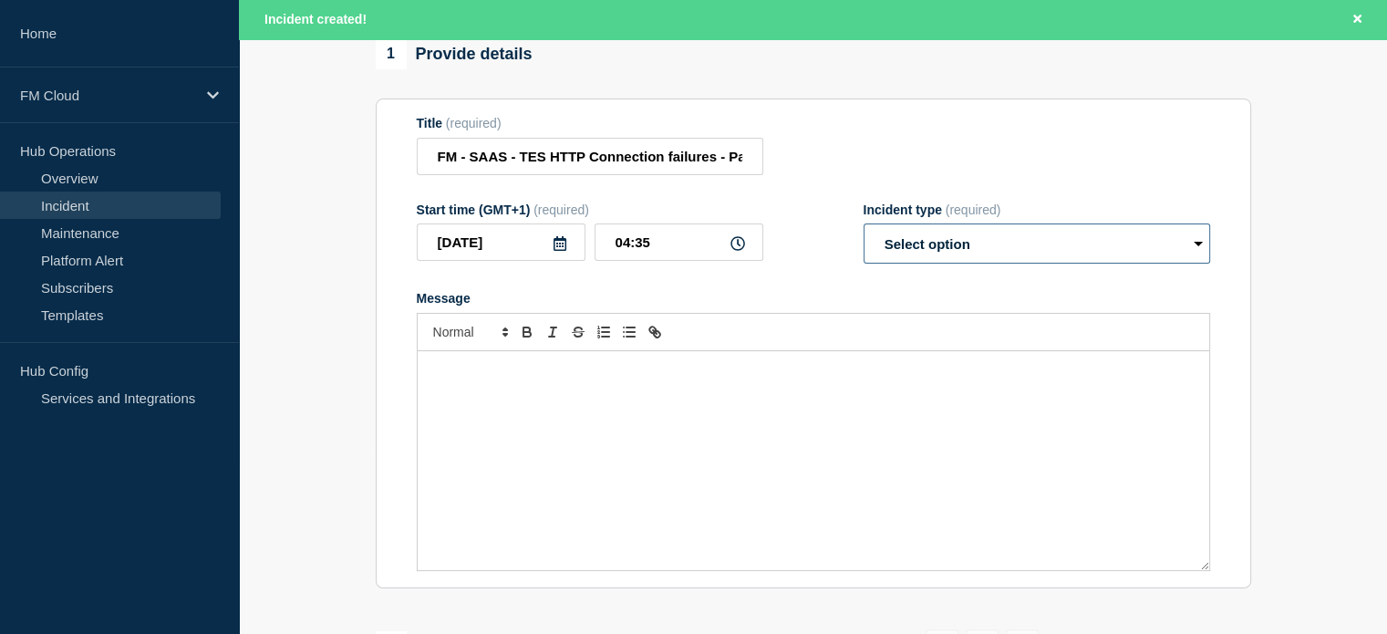
click at [1191, 264] on select "Select option Investigating Identified Monitoring Resolved" at bounding box center [1037, 243] width 347 height 40
select select "resolved"
click at [864, 234] on select "Select option Investigating Identified Monitoring Resolved" at bounding box center [1037, 243] width 347 height 40
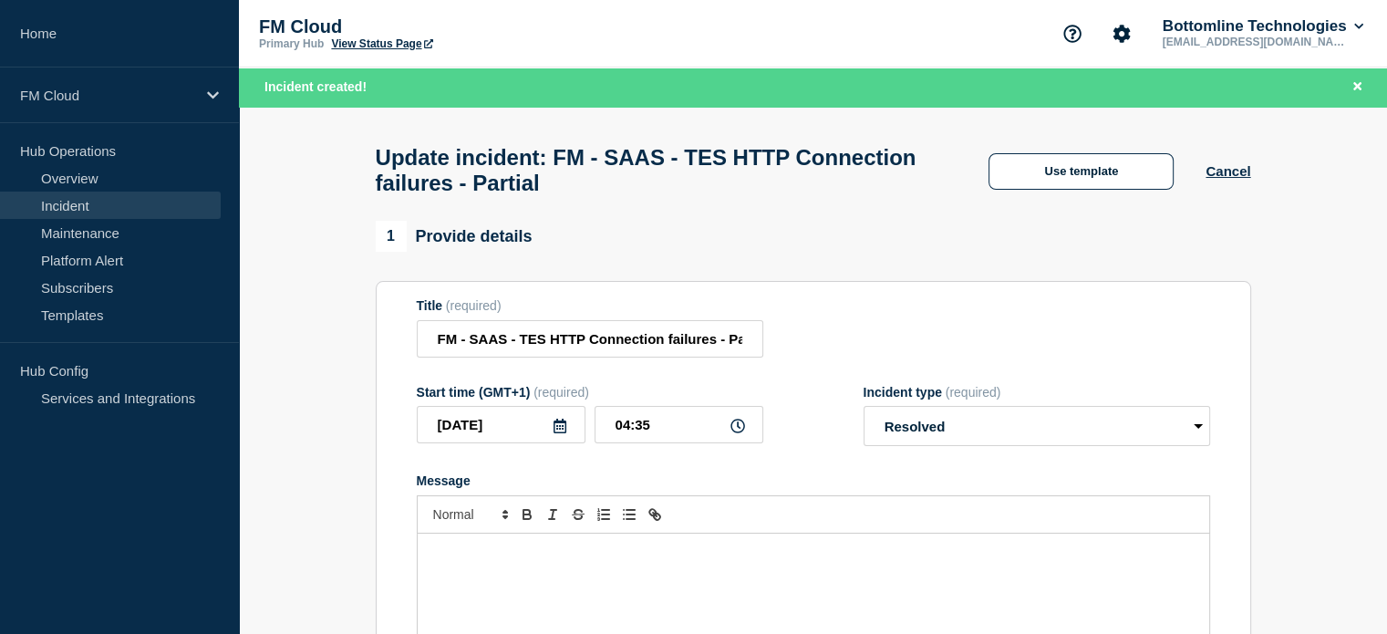
click at [97, 203] on link "Incident" at bounding box center [110, 205] width 221 height 27
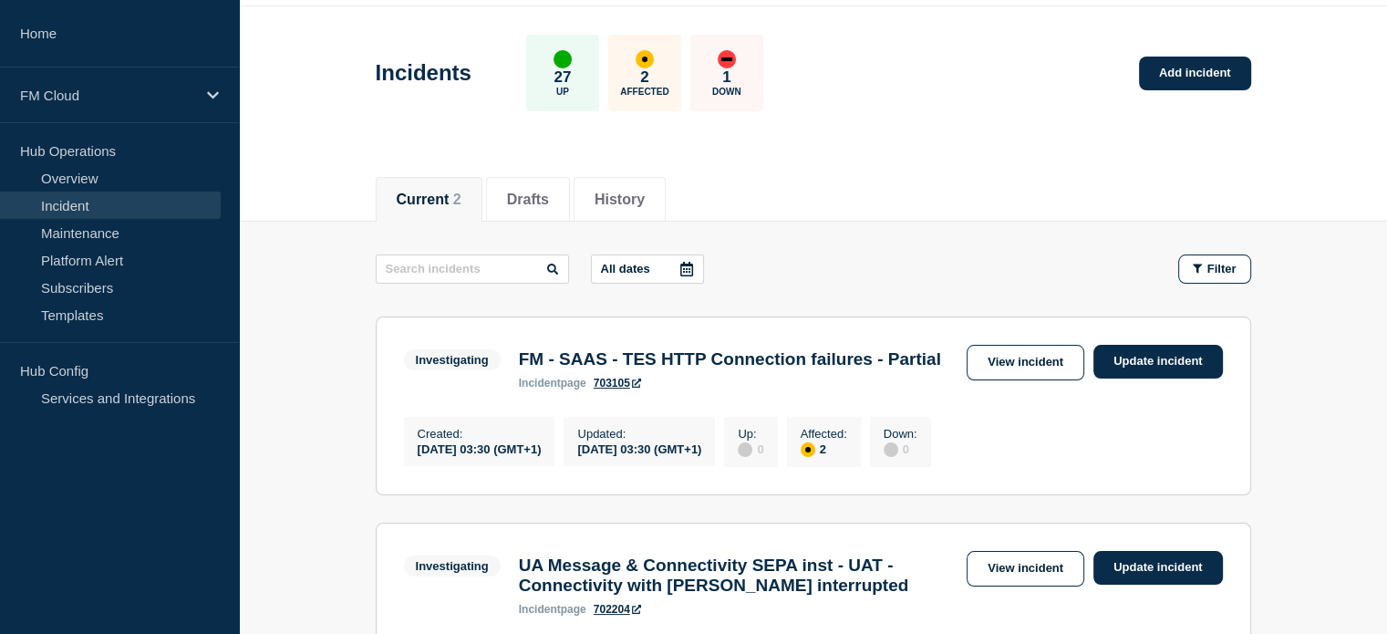
scroll to position [182, 0]
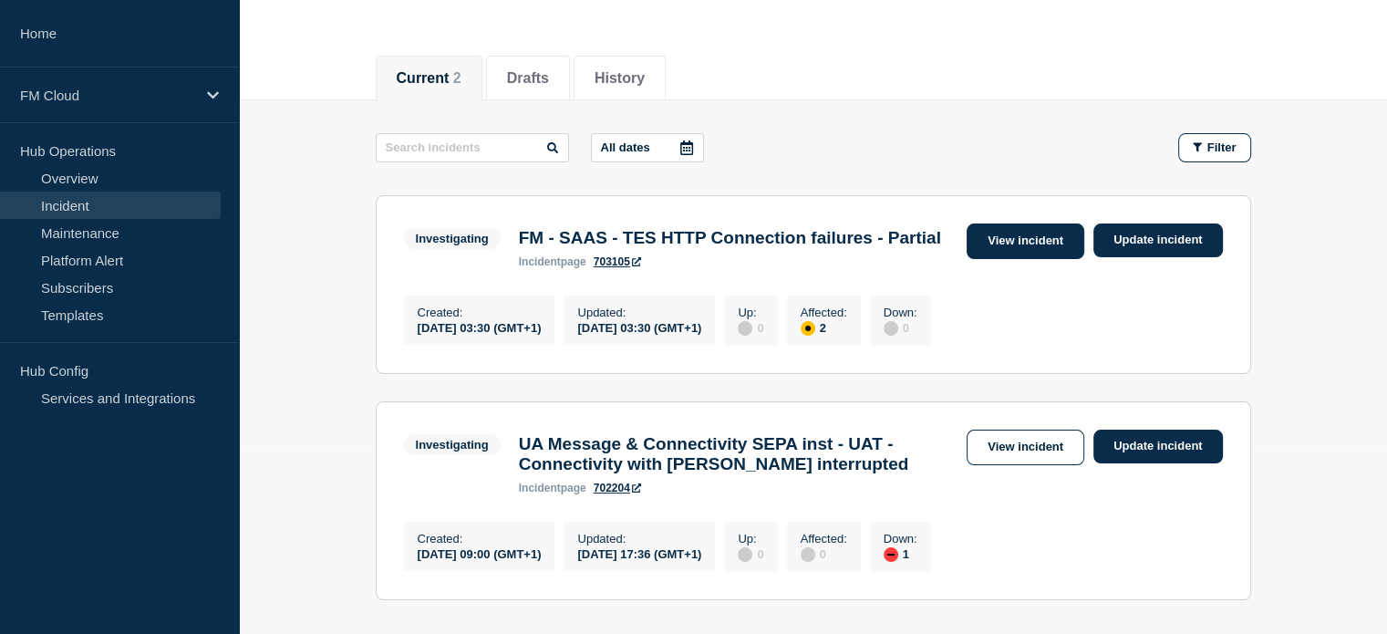
click at [1043, 244] on link "View incident" at bounding box center [1026, 241] width 118 height 36
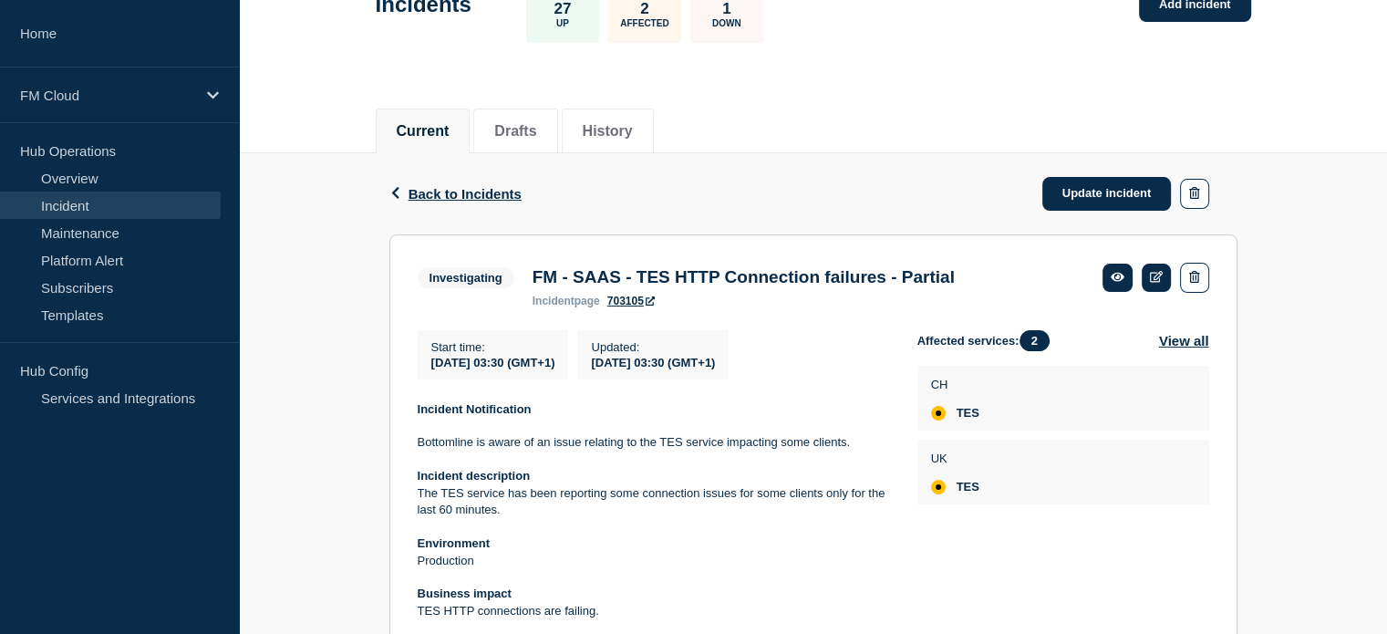
scroll to position [126, 0]
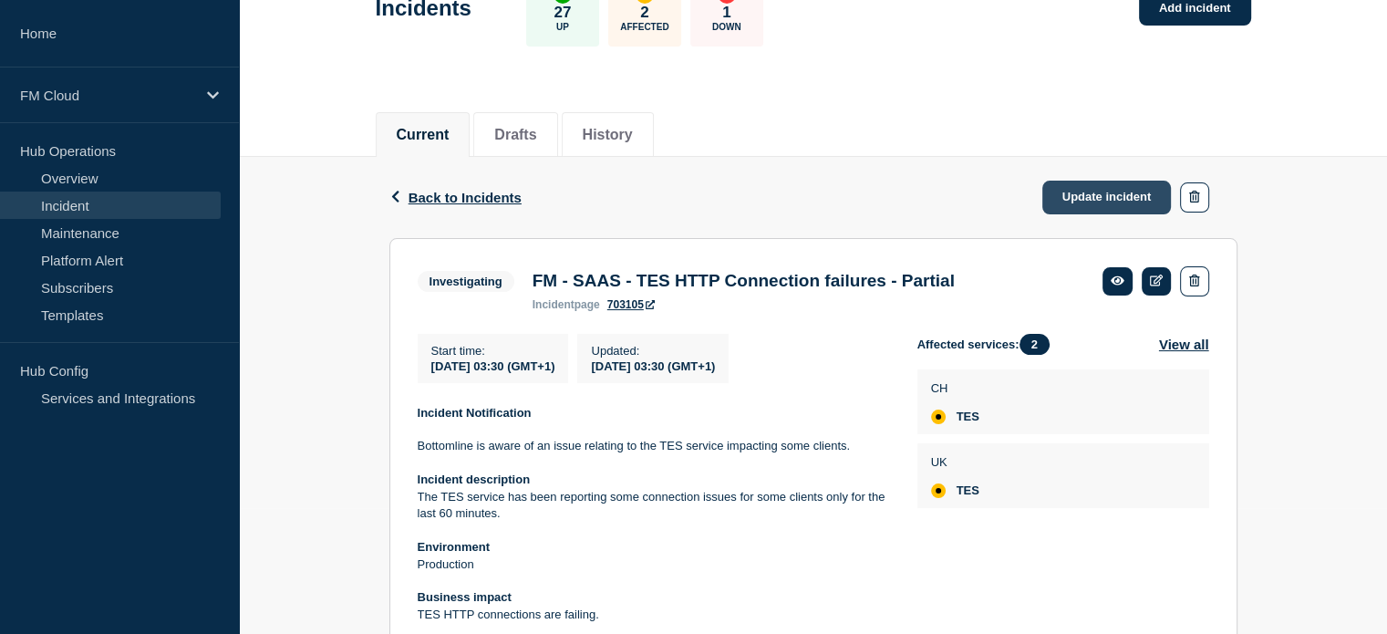
click at [1122, 200] on link "Update incident" at bounding box center [1108, 198] width 130 height 34
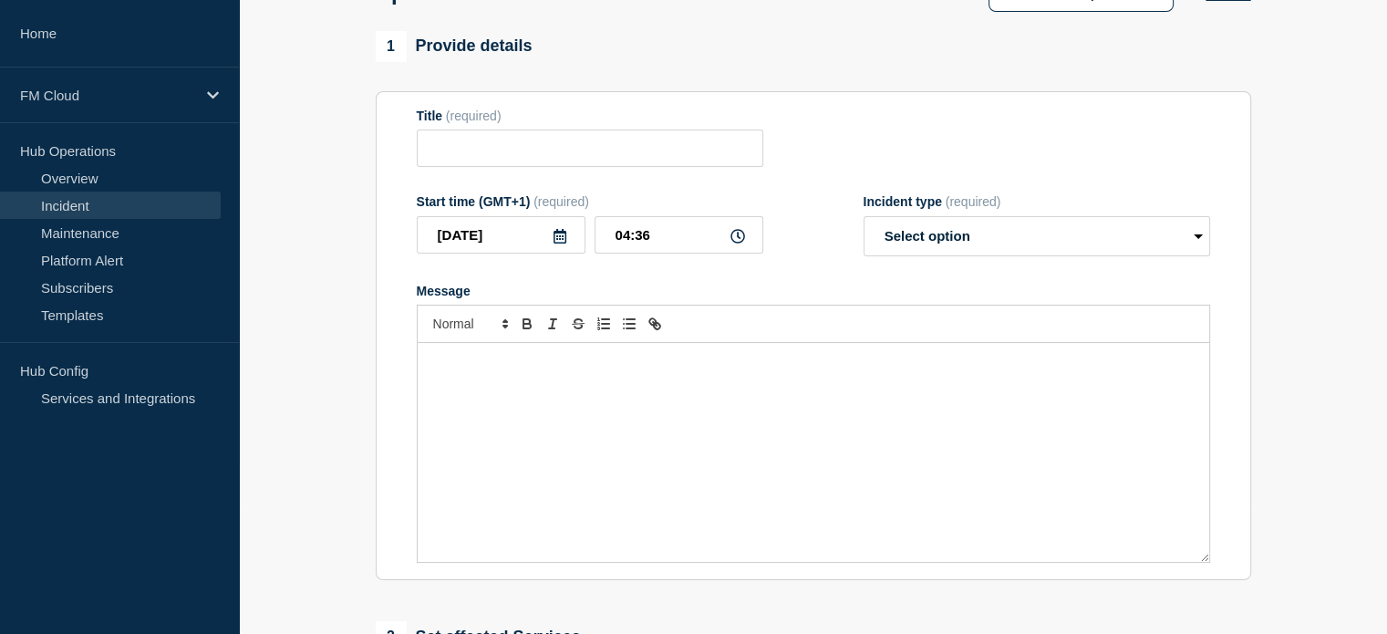
type input "FM - SAAS - TES HTTP Connection failures - Partial"
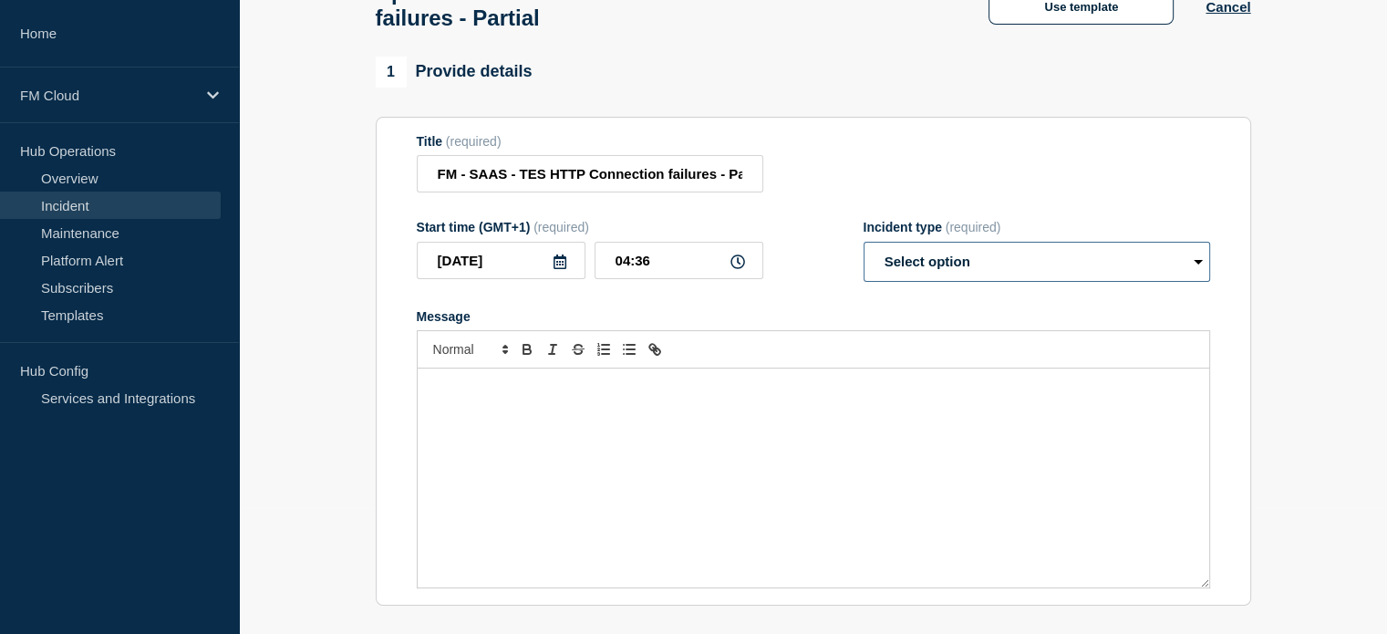
click at [1192, 275] on select "Select option Investigating Identified Monitoring Resolved" at bounding box center [1037, 262] width 347 height 40
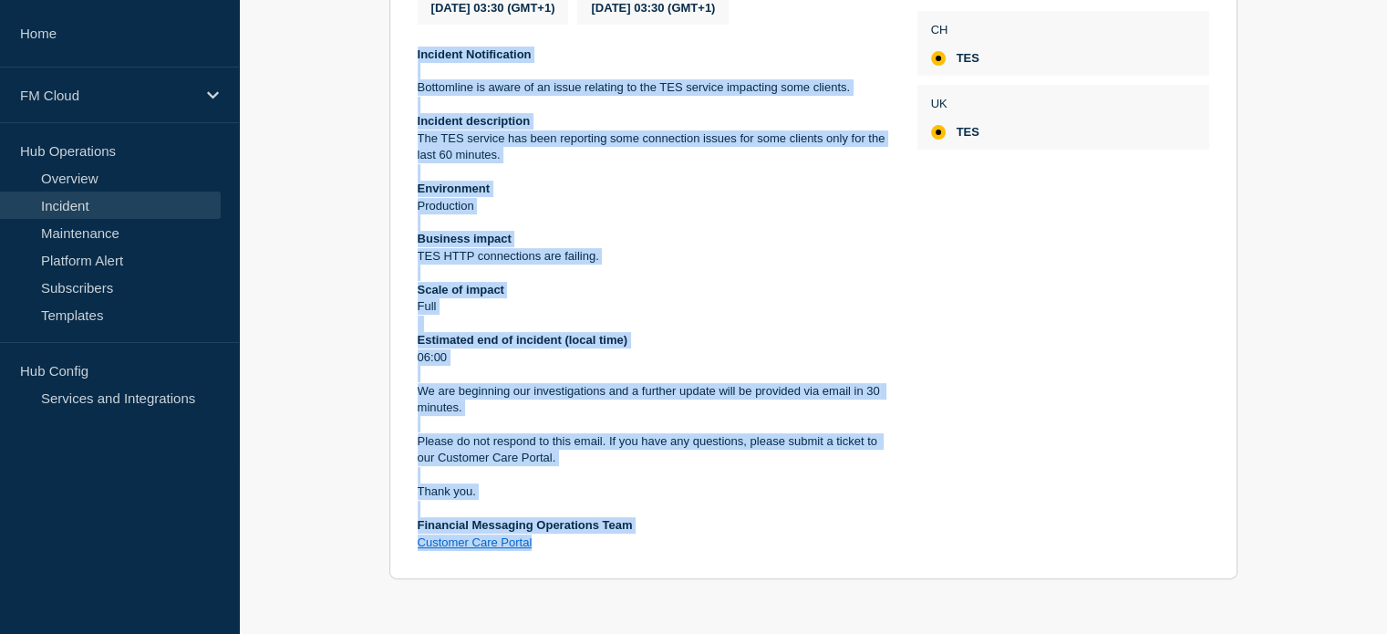
scroll to position [491, 0]
drag, startPoint x: 409, startPoint y: 361, endPoint x: 726, endPoint y: 546, distance: 367.5
click at [726, 546] on section "Investigating FM - SAAS - TES HTTP Connection failures - Partial incident page …" at bounding box center [813, 230] width 848 height 700
copy div "Incident Notification Bottomline is aware of an issue relating to the TES servi…"
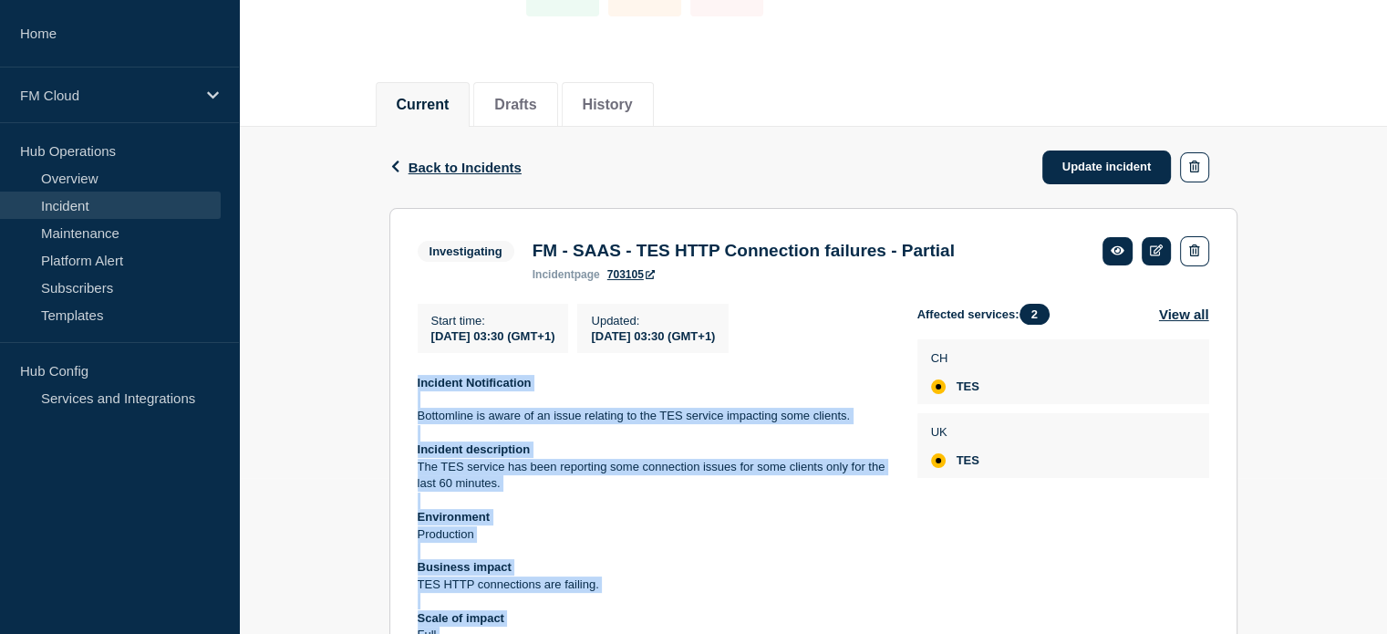
scroll to position [126, 0]
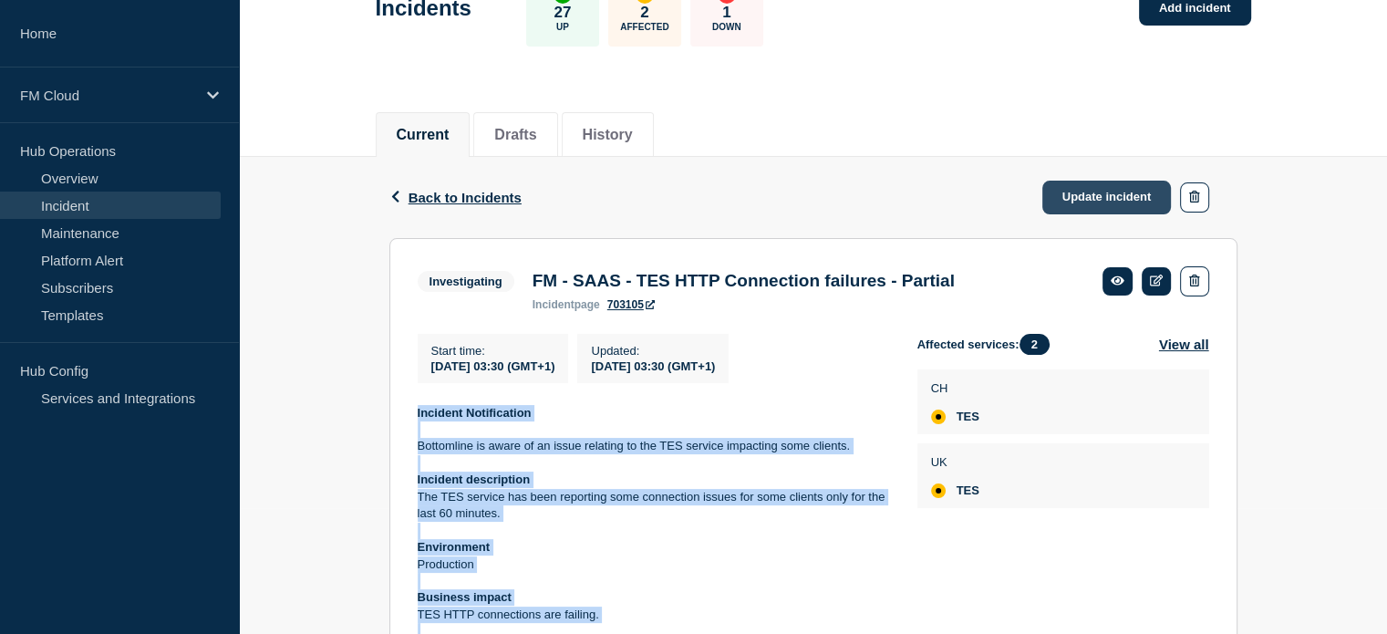
click at [1109, 200] on link "Update incident" at bounding box center [1108, 198] width 130 height 34
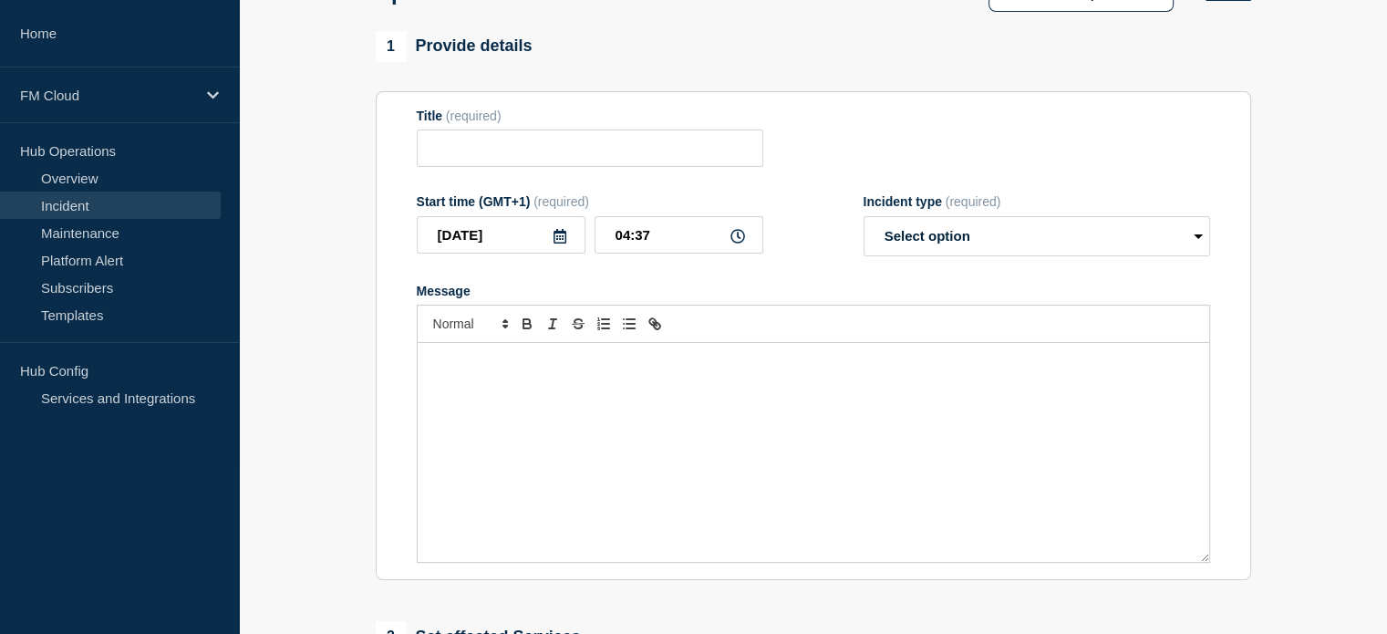
type input "FM - SAAS - TES HTTP Connection failures - Partial"
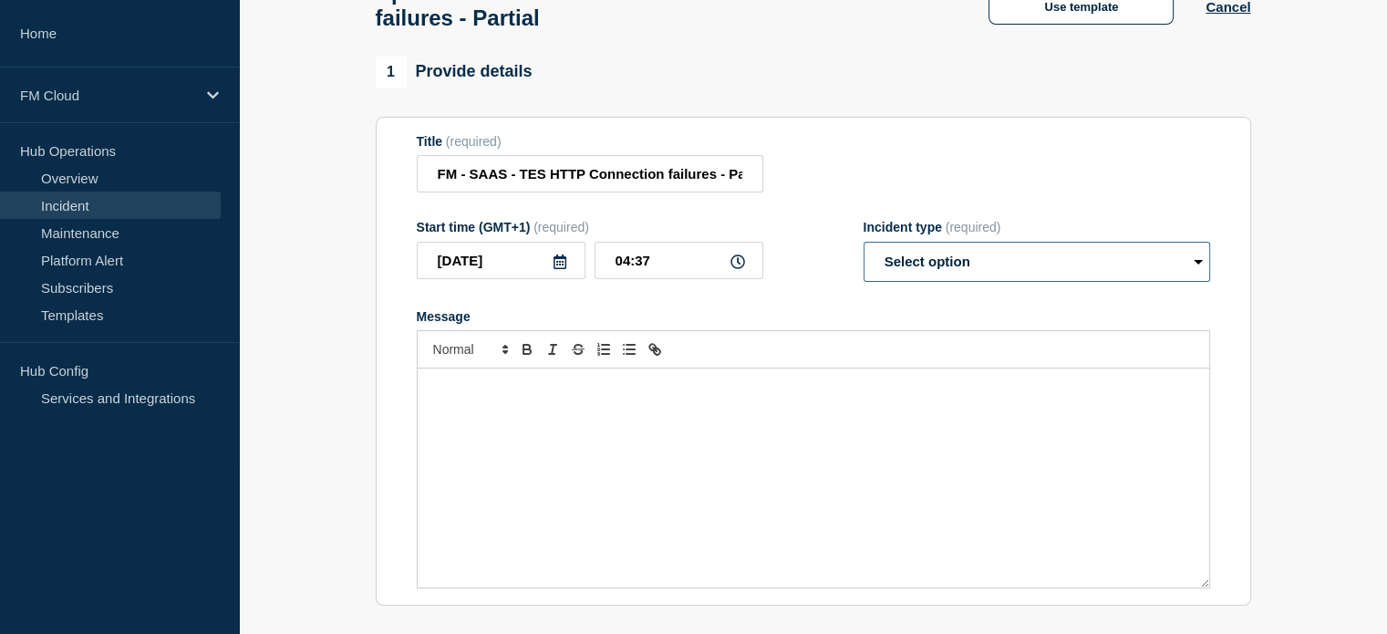
click at [1171, 273] on select "Select option Investigating Identified Monitoring Resolved" at bounding box center [1037, 262] width 347 height 40
select select "resolved"
click at [864, 252] on select "Select option Investigating Identified Monitoring Resolved" at bounding box center [1037, 262] width 347 height 40
click at [768, 412] on div "Message" at bounding box center [814, 477] width 792 height 219
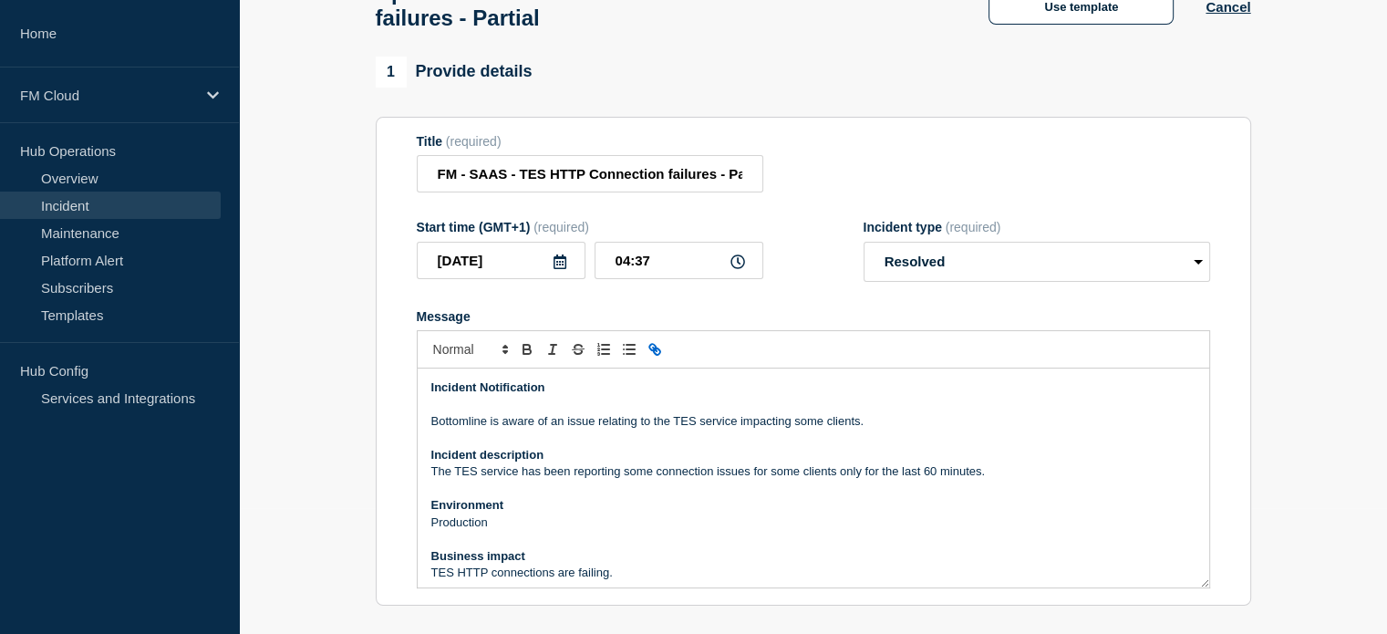
scroll to position [244, 0]
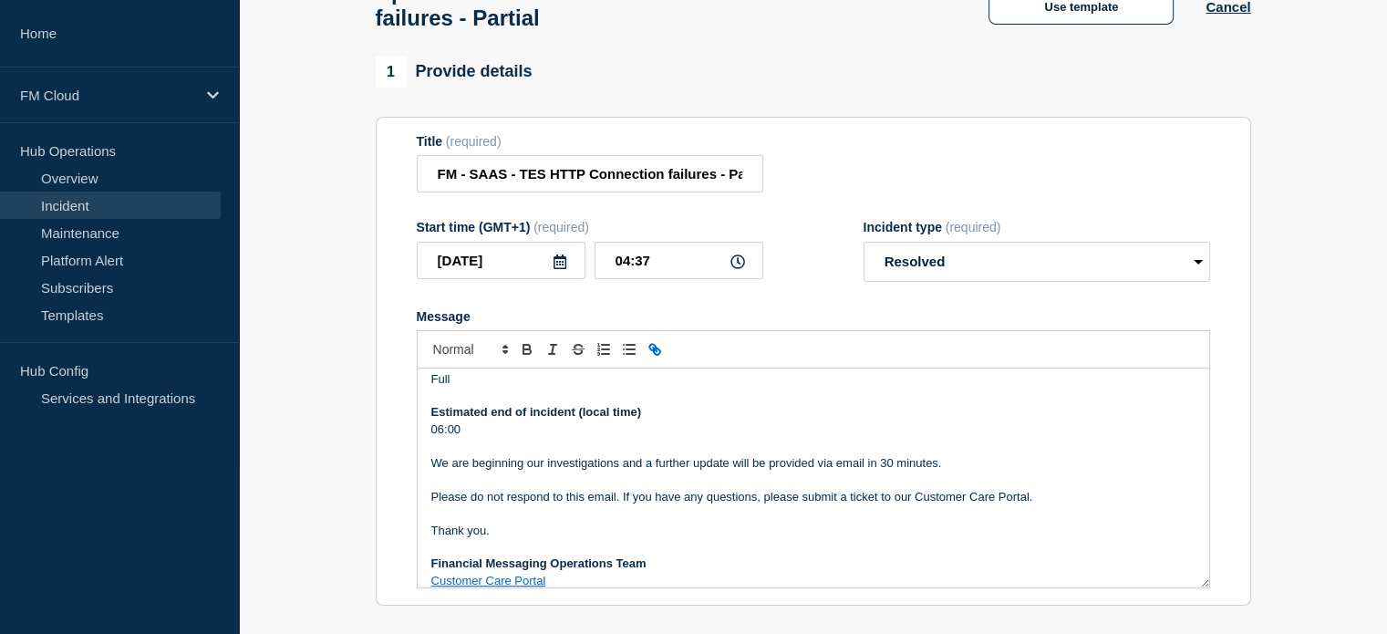
click at [442, 438] on p "06:00" at bounding box center [813, 429] width 764 height 16
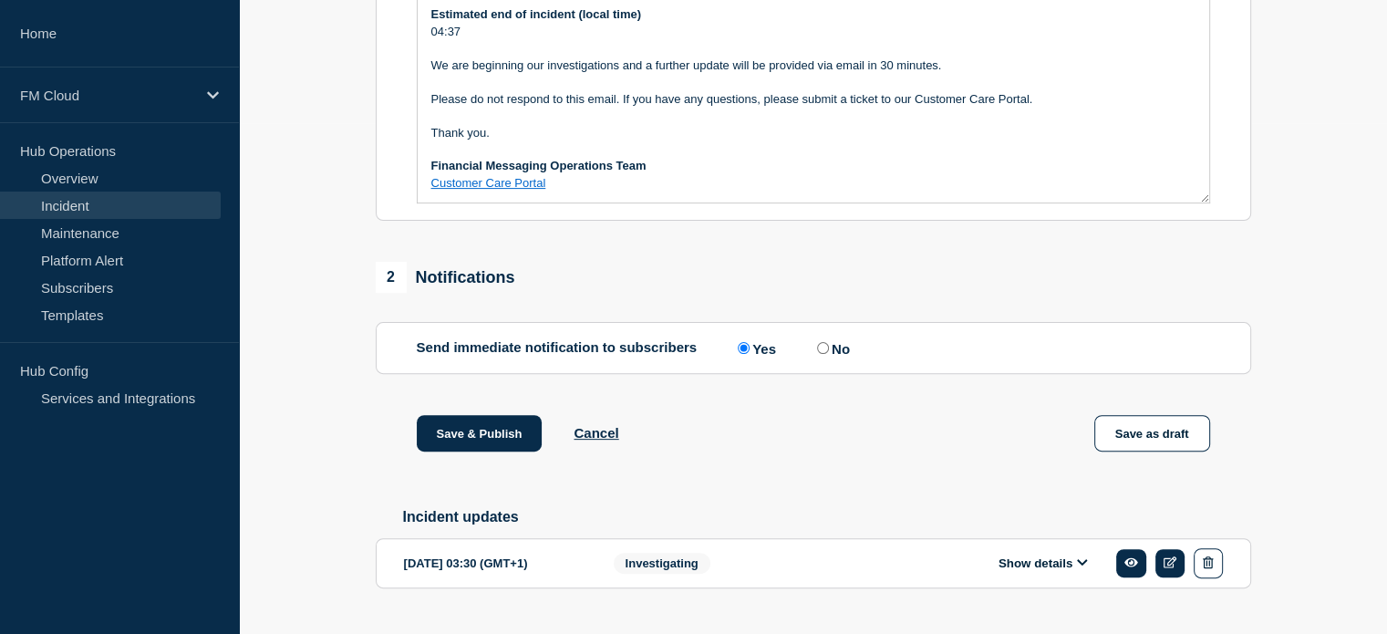
scroll to position [565, 0]
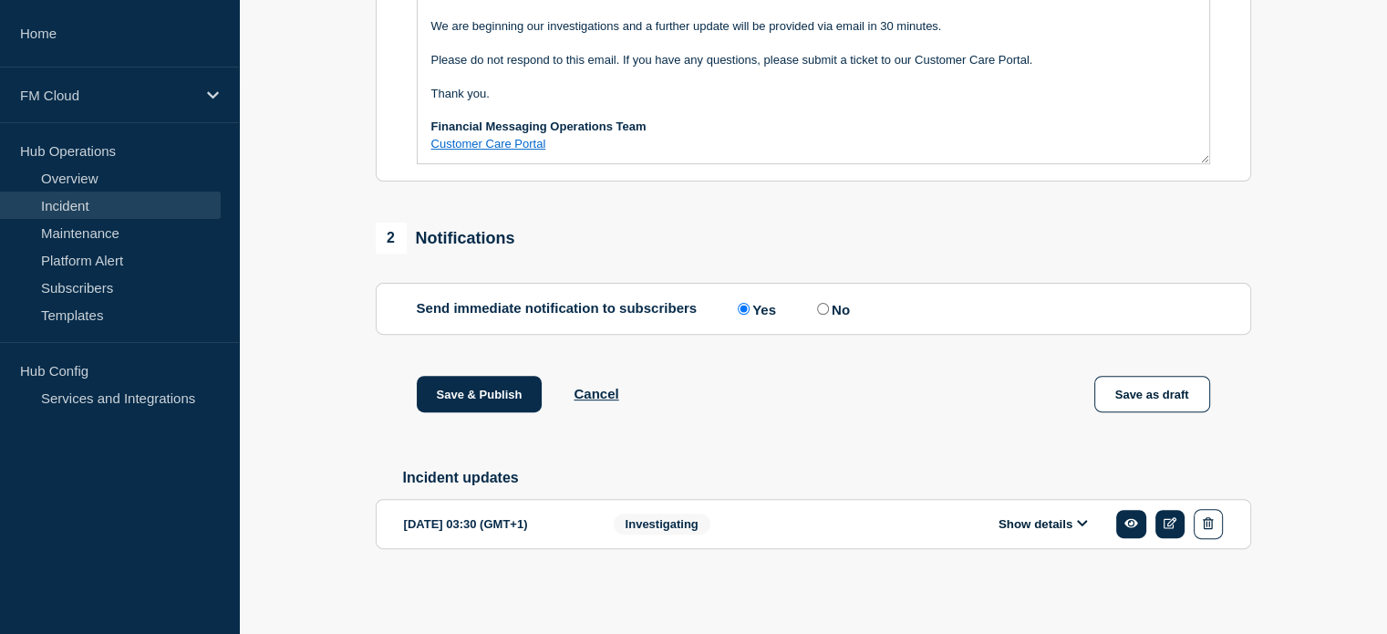
click at [1075, 528] on button "Show details" at bounding box center [1043, 524] width 100 height 16
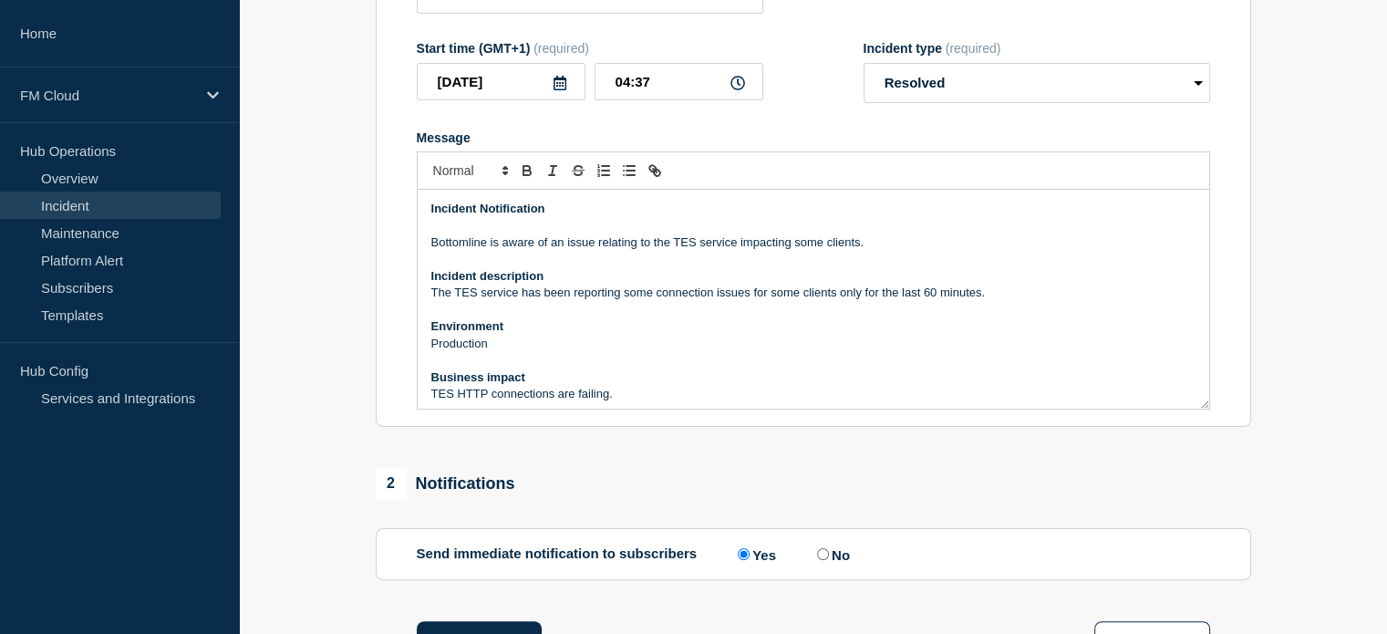
scroll to position [274, 0]
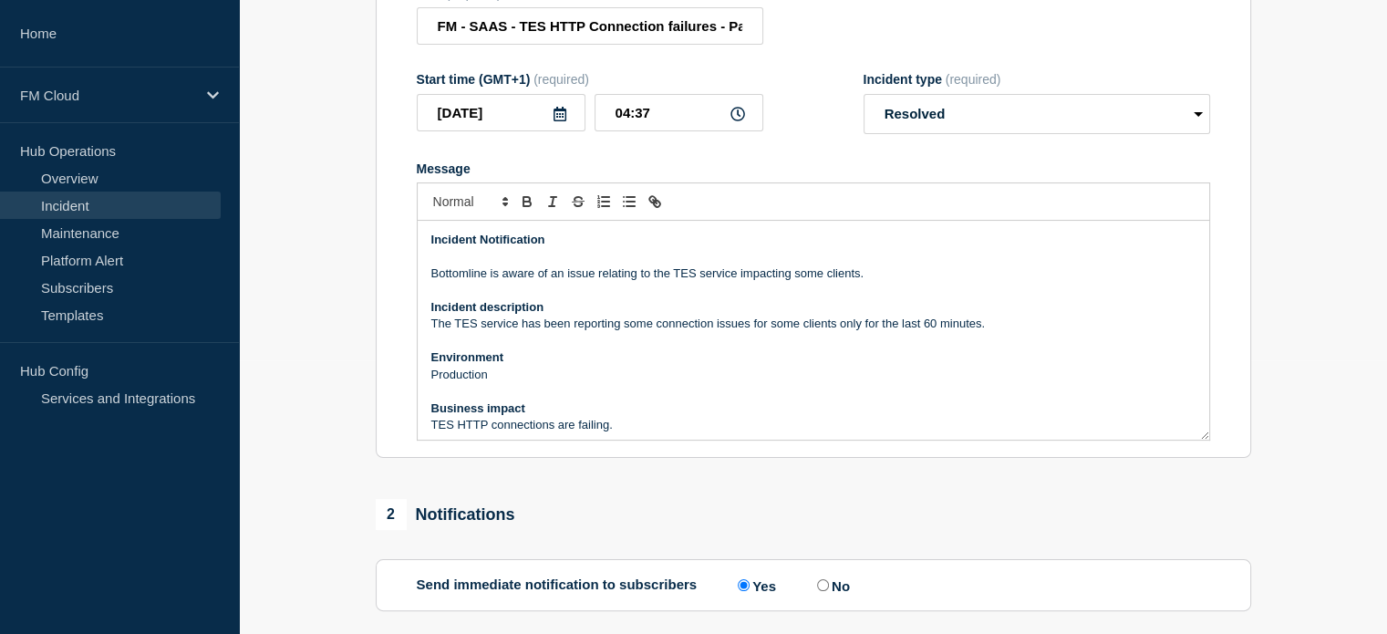
click at [868, 282] on p "Bottomline is aware of an issue relating to the TES service impacting some clie…" at bounding box center [813, 273] width 764 height 16
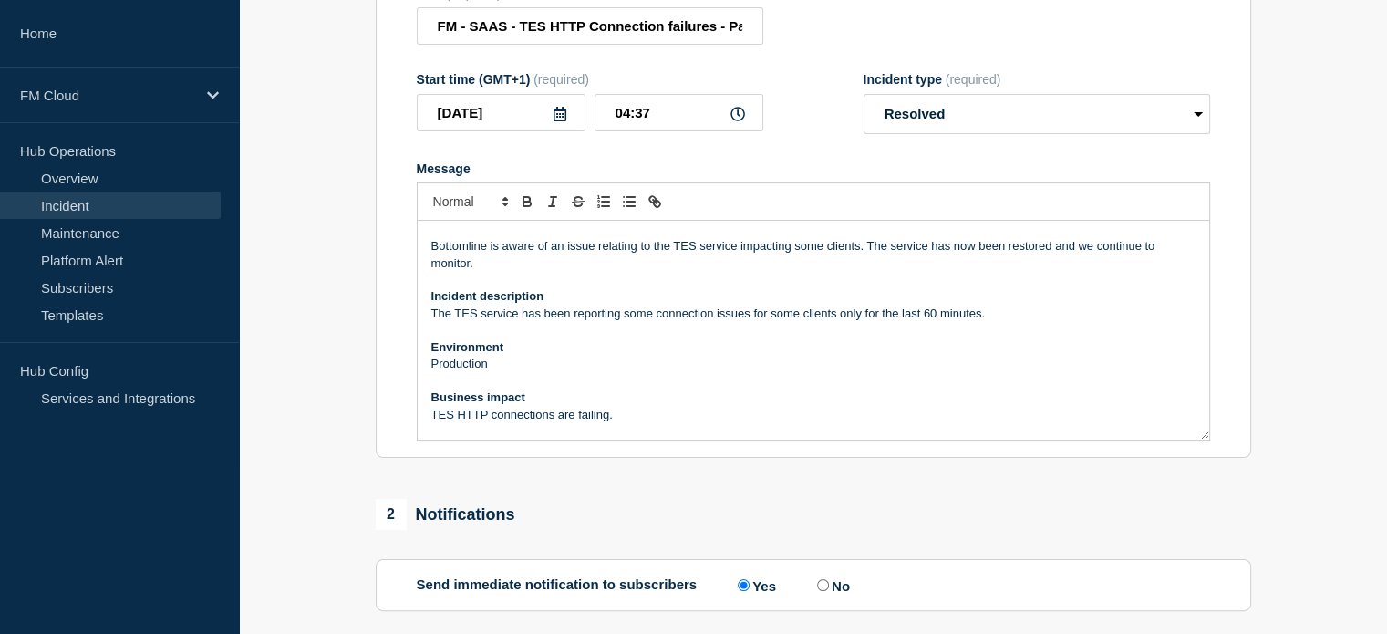
scroll to position [0, 0]
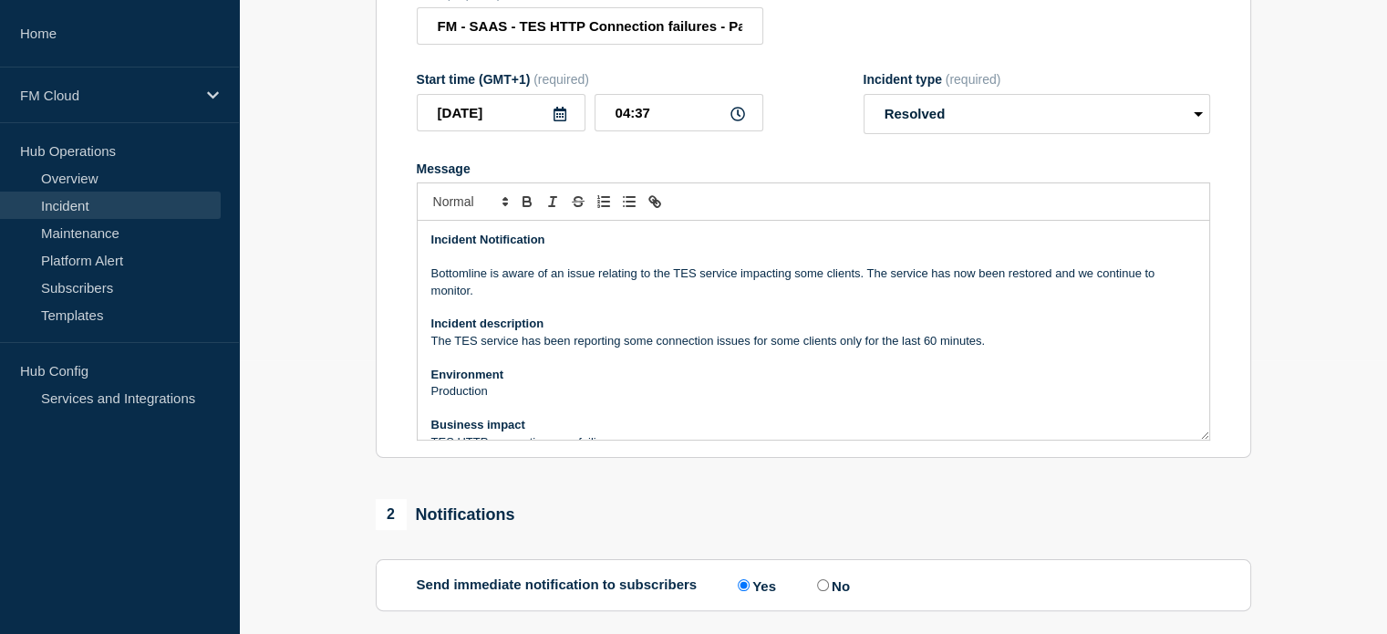
click at [865, 284] on p "Bottomline is aware of an issue relating to the TES service impacting some clie…" at bounding box center [813, 282] width 764 height 34
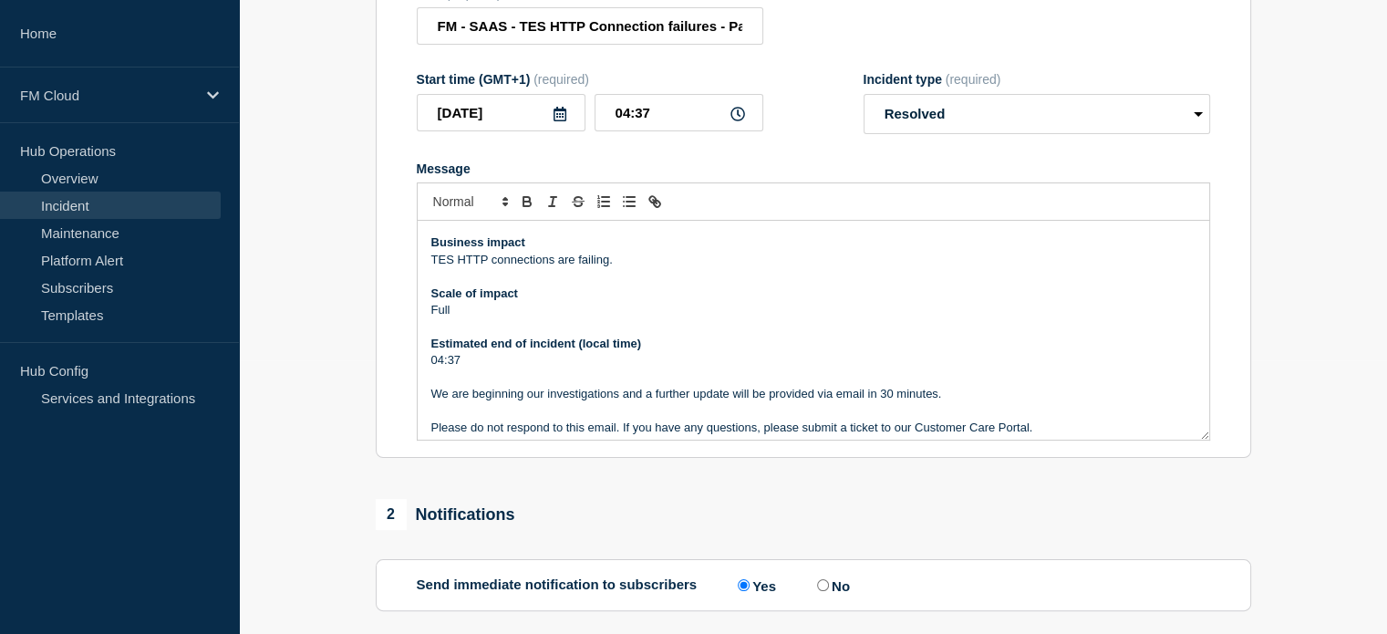
scroll to position [274, 0]
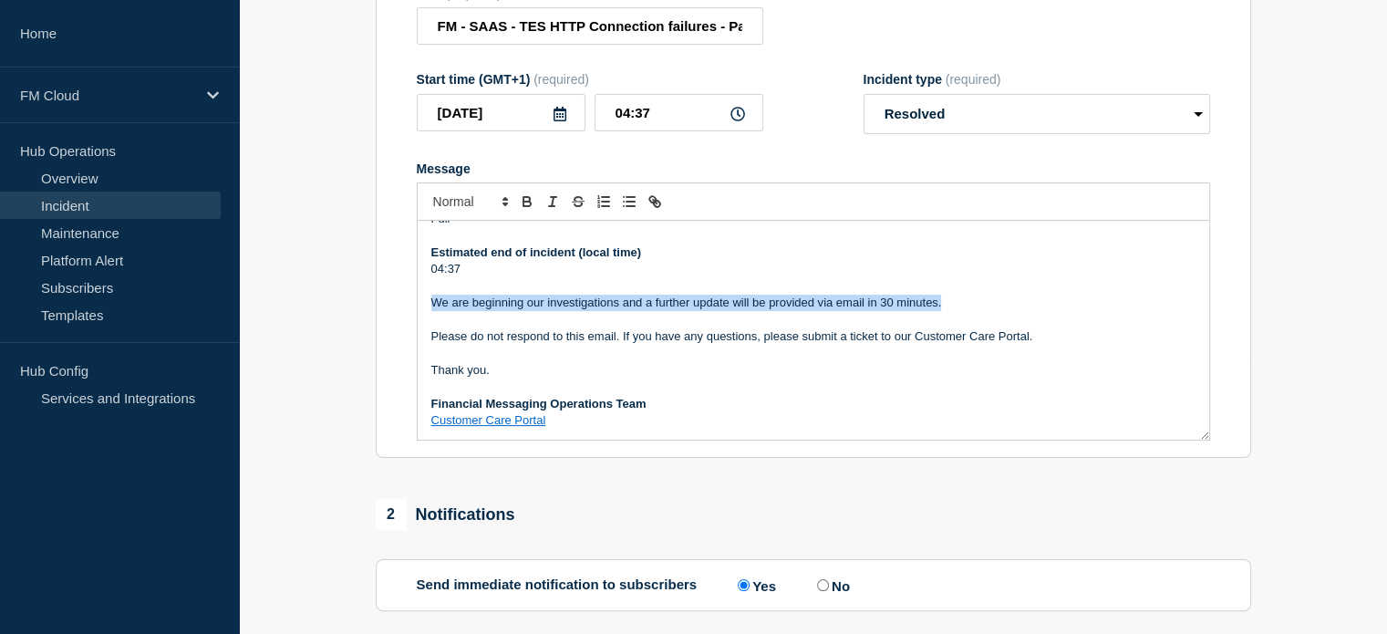
drag, startPoint x: 950, startPoint y: 317, endPoint x: 431, endPoint y: 324, distance: 519.9
click at [431, 324] on div "Incident Notification Bottomline is aware of an issue relating to the TES servi…" at bounding box center [814, 330] width 792 height 219
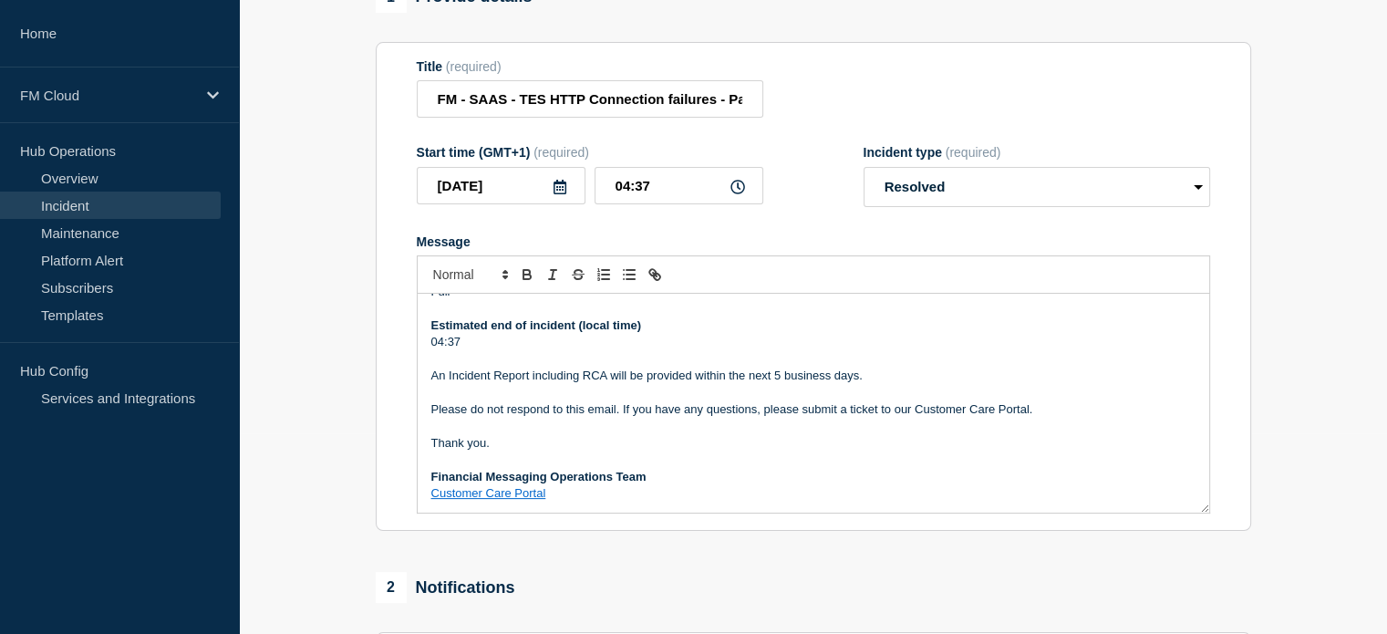
scroll to position [91, 0]
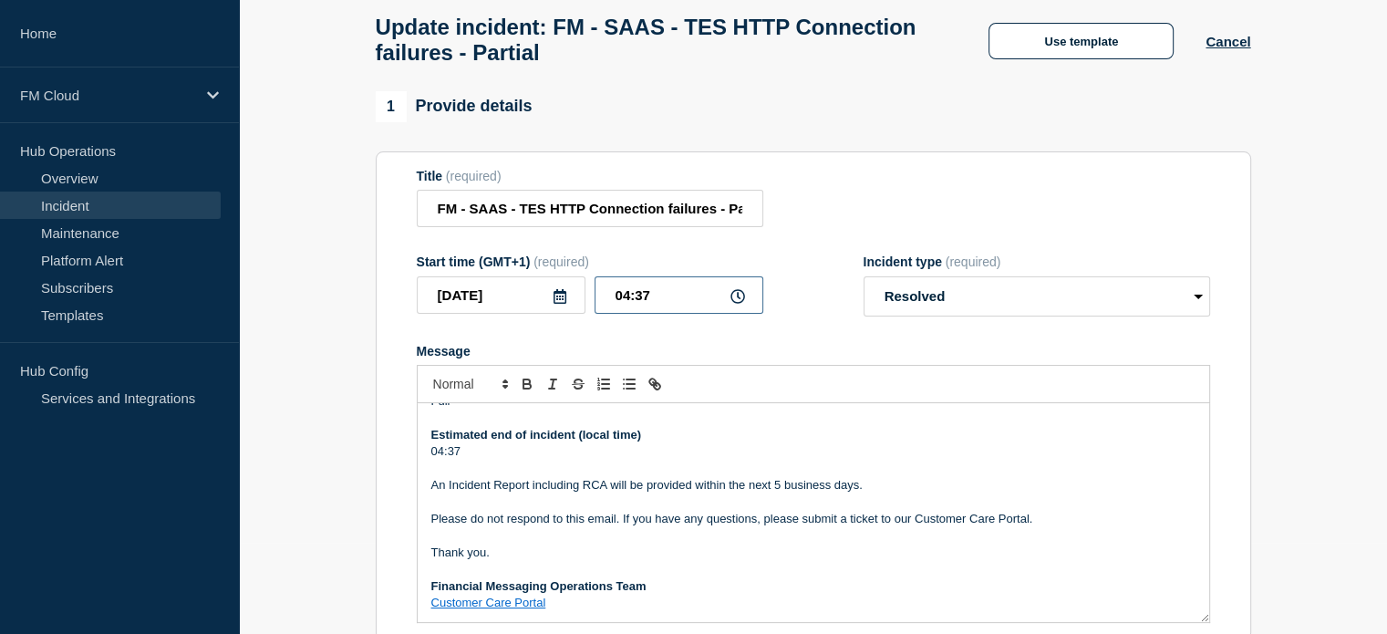
click at [661, 309] on input "04:37" at bounding box center [679, 294] width 169 height 37
type input "04:45"
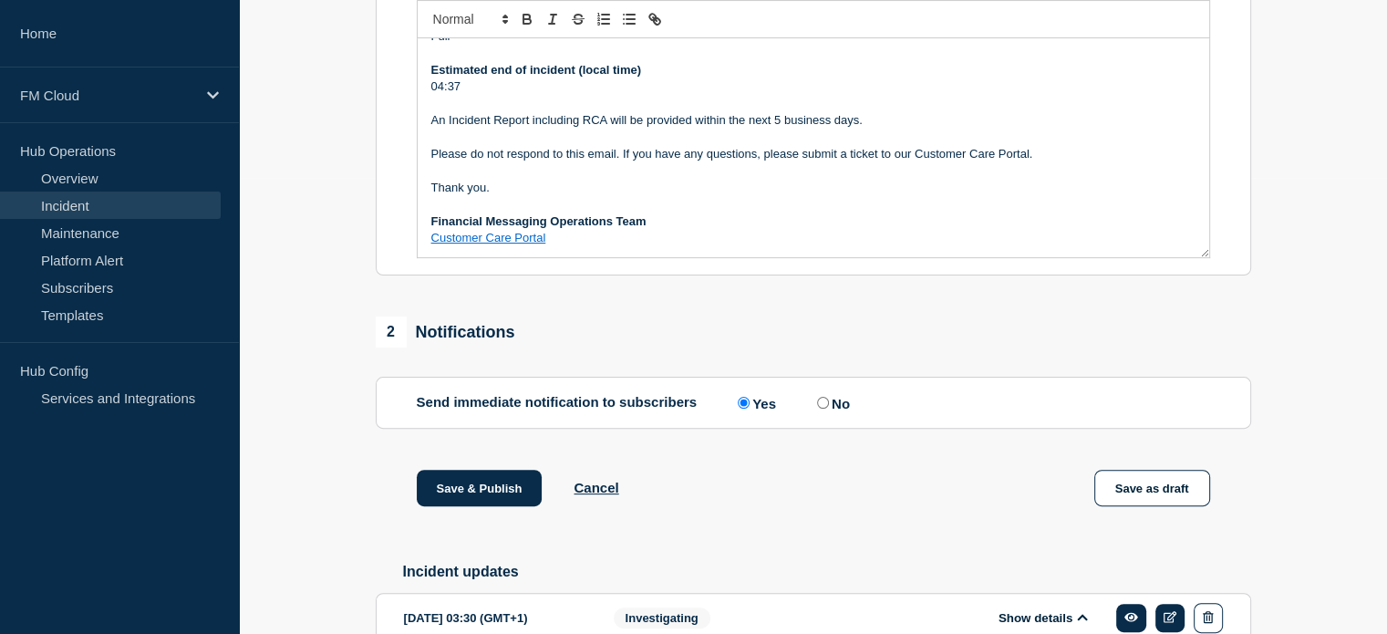
scroll to position [365, 0]
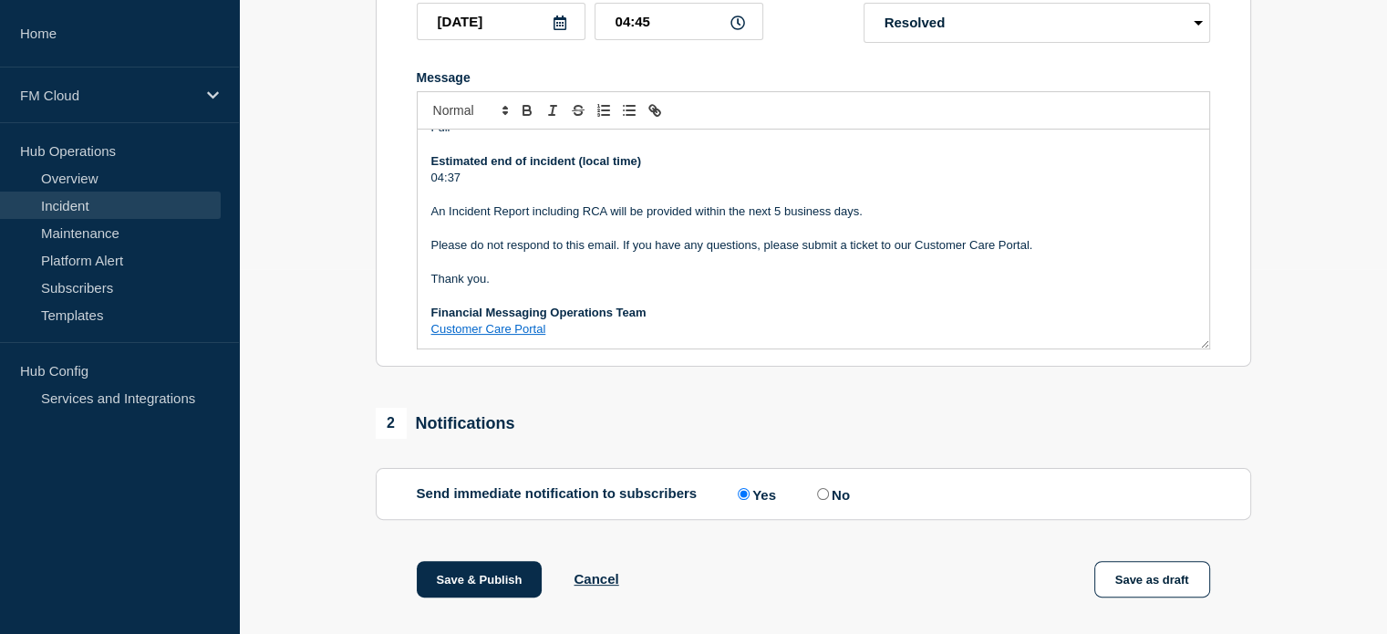
click at [478, 186] on p "04:37" at bounding box center [813, 178] width 764 height 16
click at [502, 595] on button "Save & Publish" at bounding box center [480, 579] width 126 height 36
